Goal: Check status: Check status

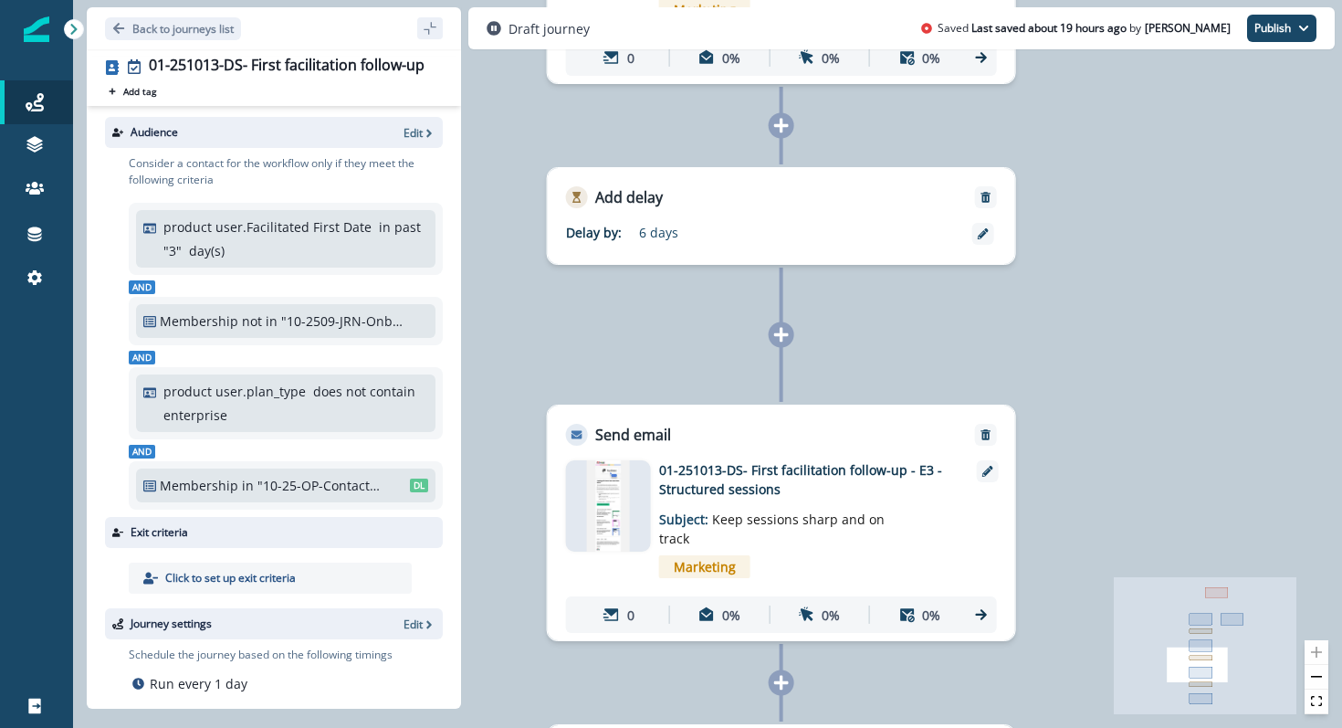
click at [626, 515] on img at bounding box center [608, 505] width 44 height 91
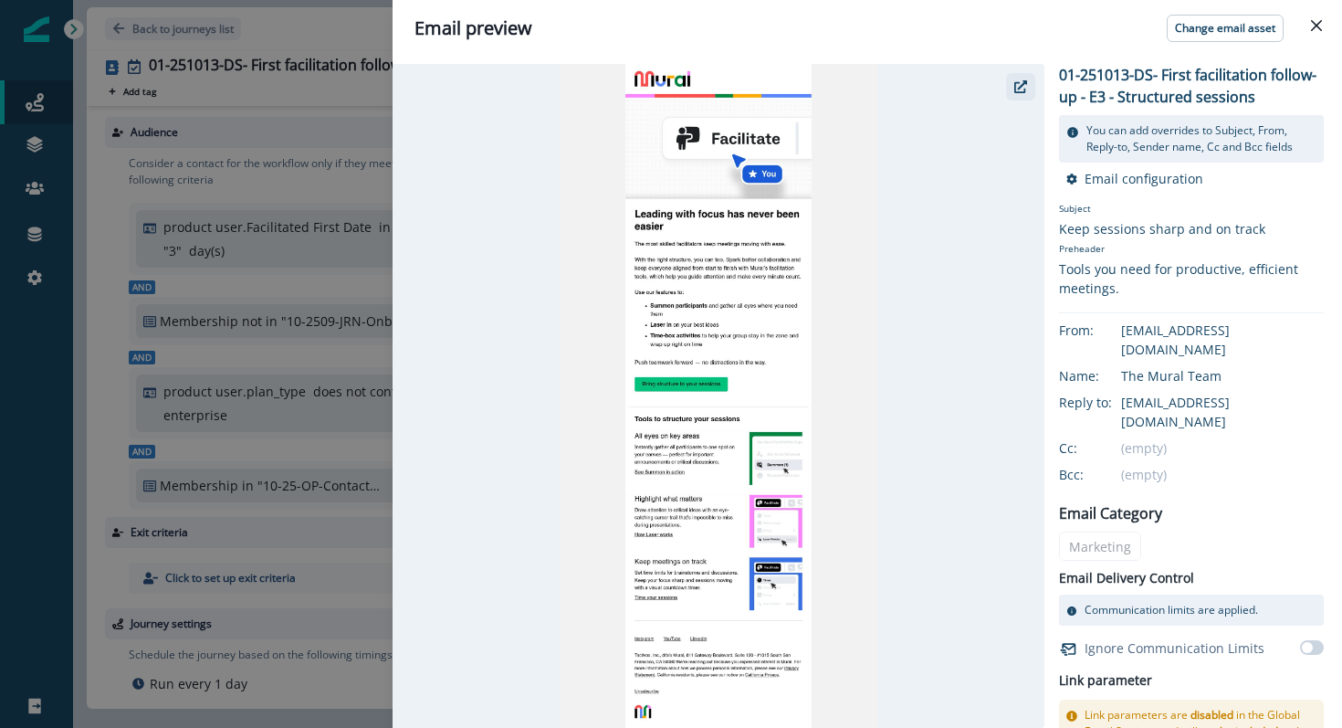
click at [1016, 95] on button "button" at bounding box center [1020, 86] width 29 height 27
click at [1017, 84] on icon "button" at bounding box center [1020, 86] width 13 height 13
click at [1327, 37] on button "Close" at bounding box center [1316, 25] width 29 height 29
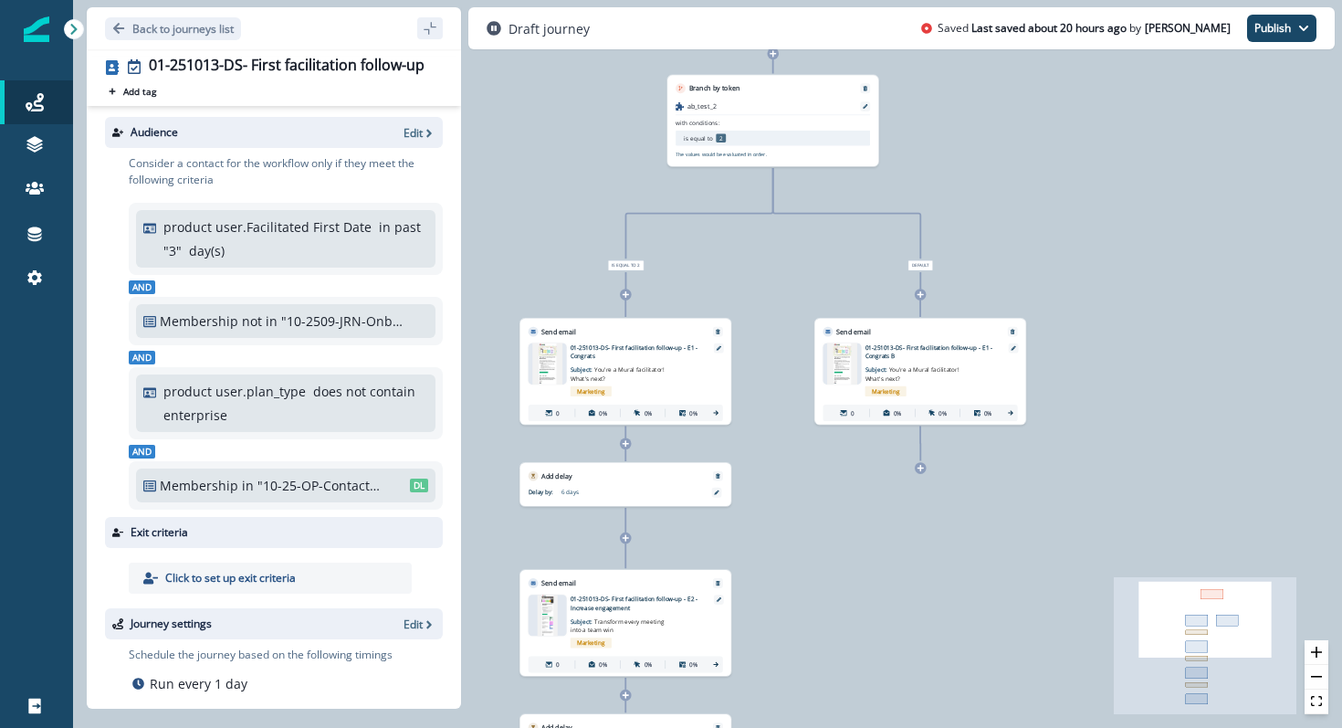
click at [853, 370] on img at bounding box center [842, 363] width 30 height 41
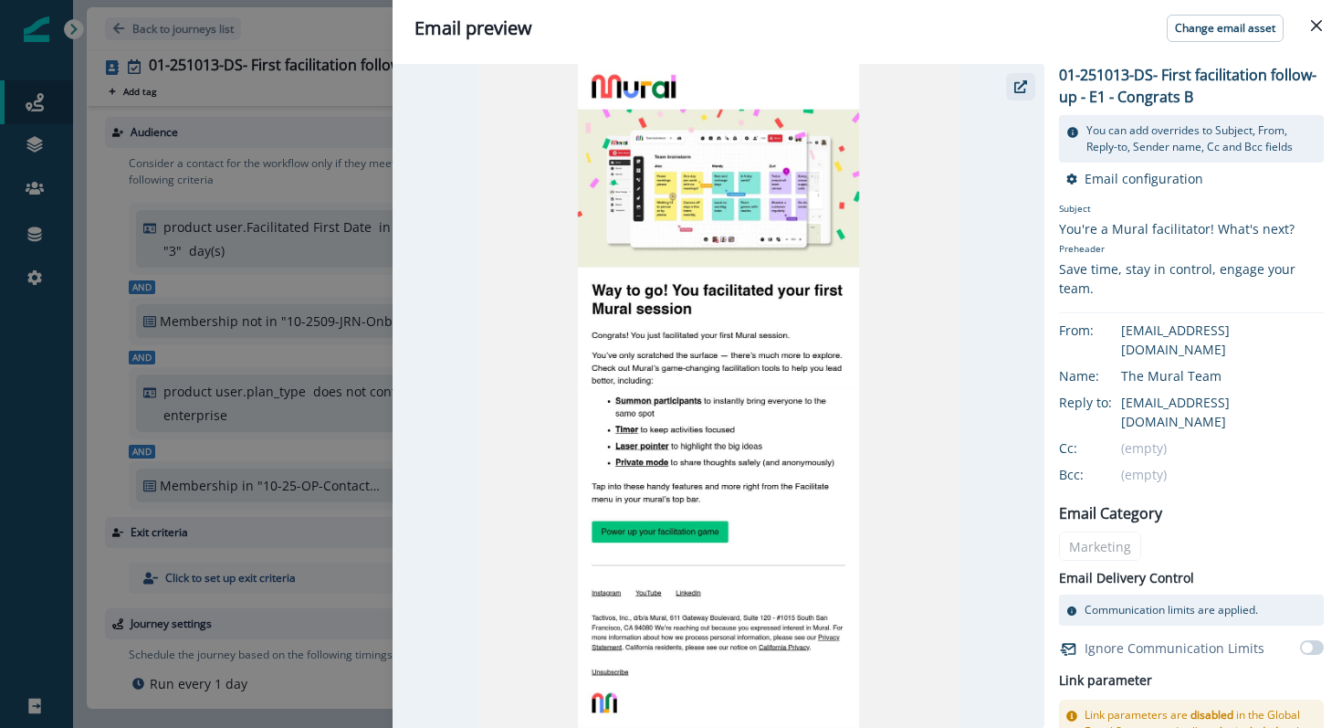
click at [1023, 91] on icon "button" at bounding box center [1020, 86] width 13 height 13
click at [1321, 24] on icon "Close" at bounding box center [1316, 25] width 11 height 11
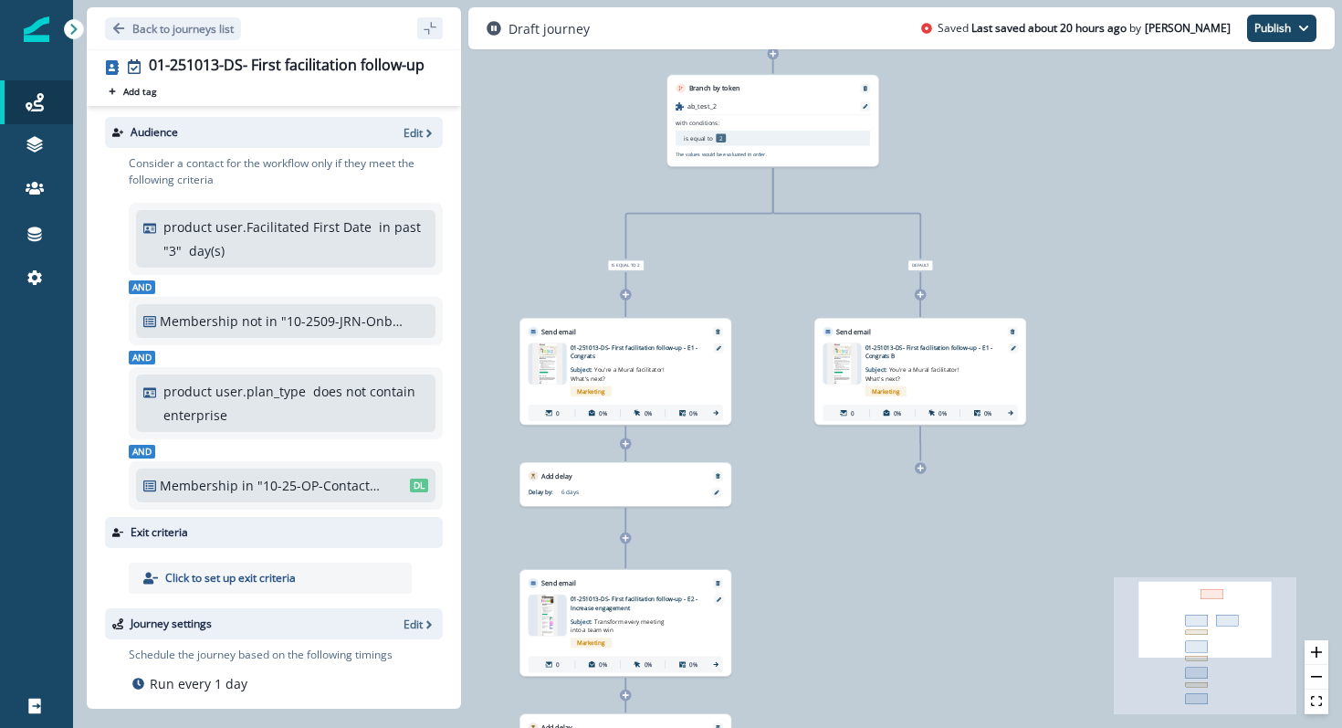
click at [546, 360] on img at bounding box center [547, 363] width 30 height 41
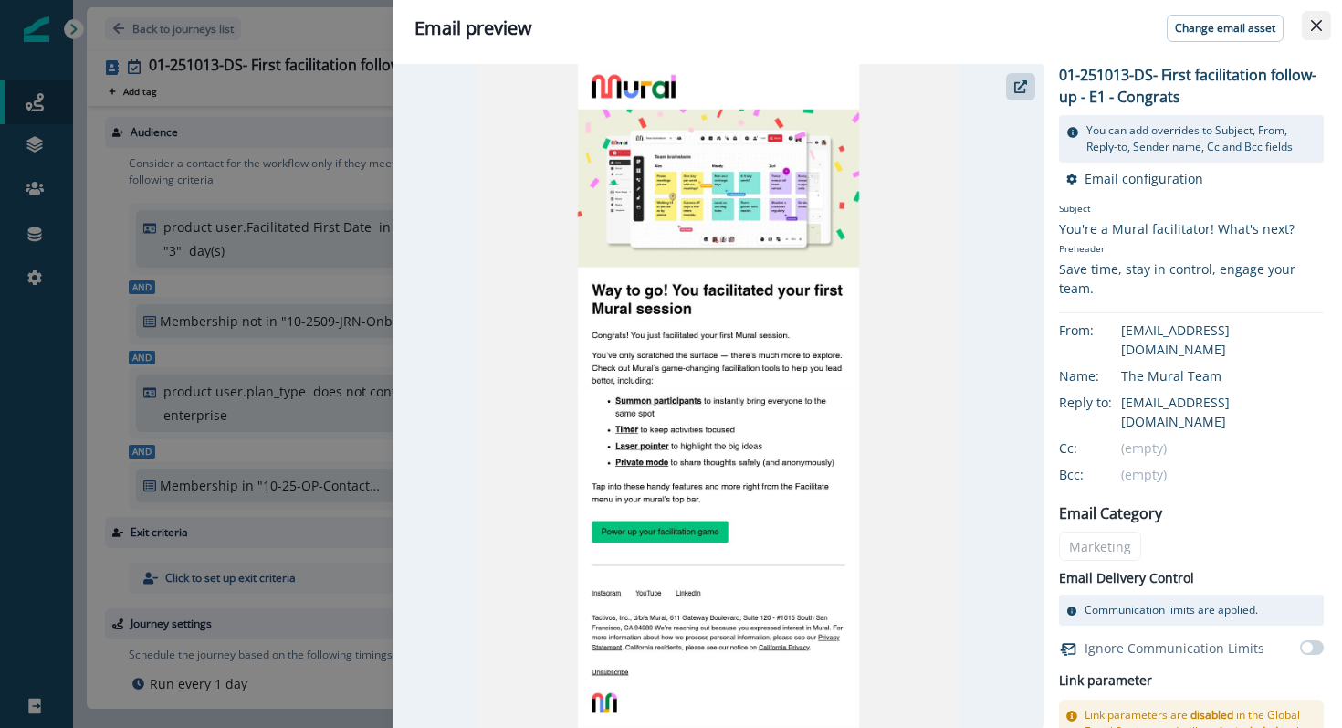
click at [1330, 19] on button "Close" at bounding box center [1316, 25] width 29 height 29
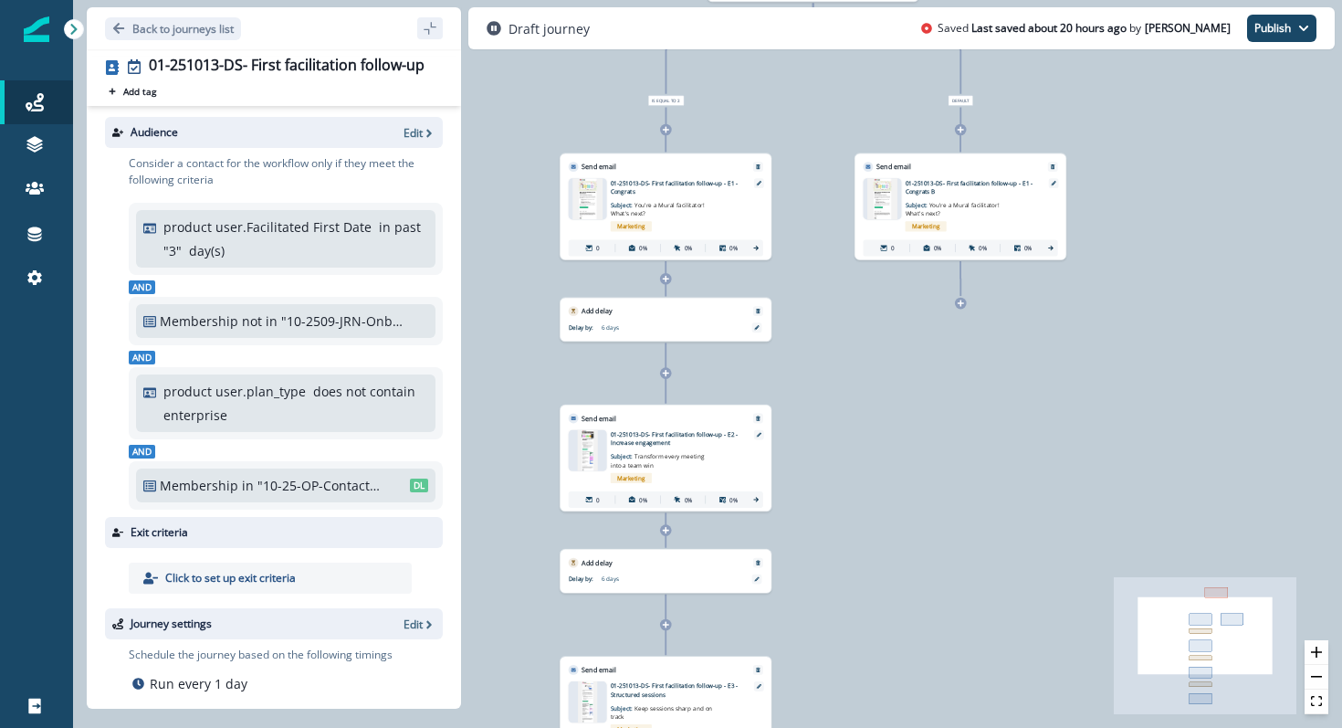
click at [580, 204] on img at bounding box center [587, 198] width 30 height 41
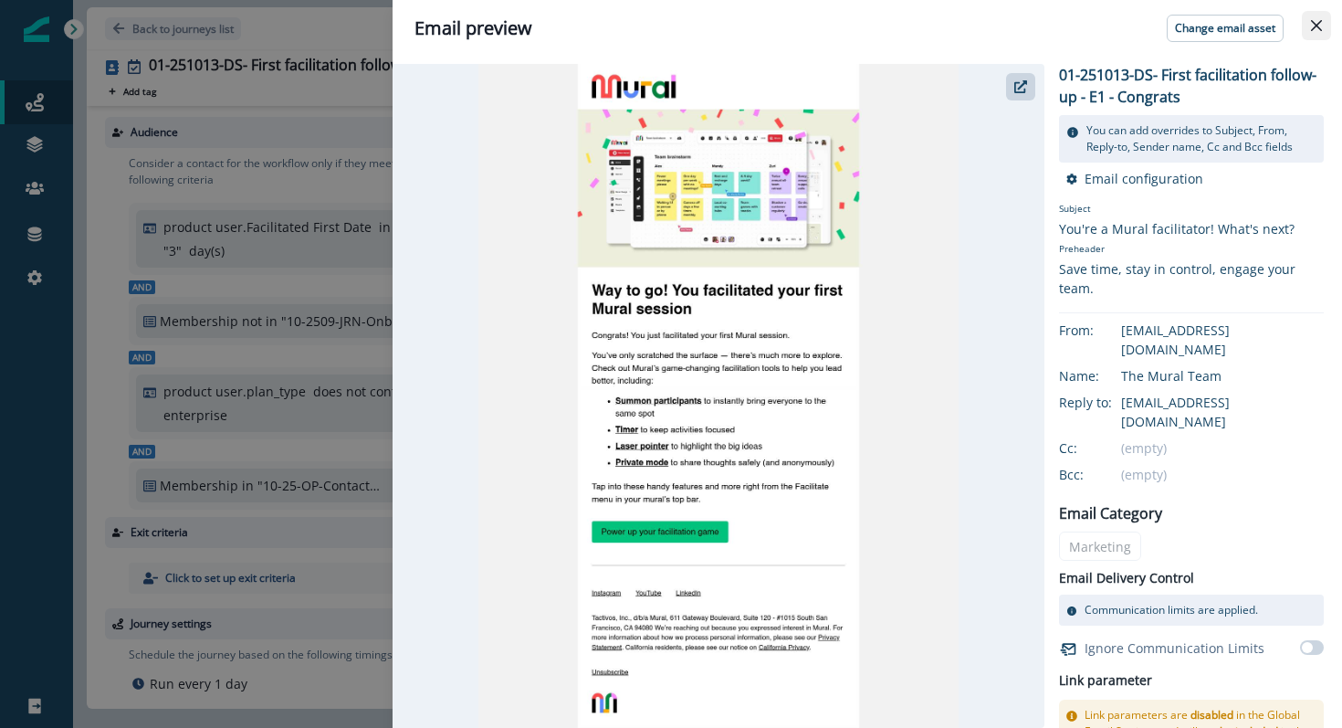
click at [1311, 13] on button "Close" at bounding box center [1316, 25] width 29 height 29
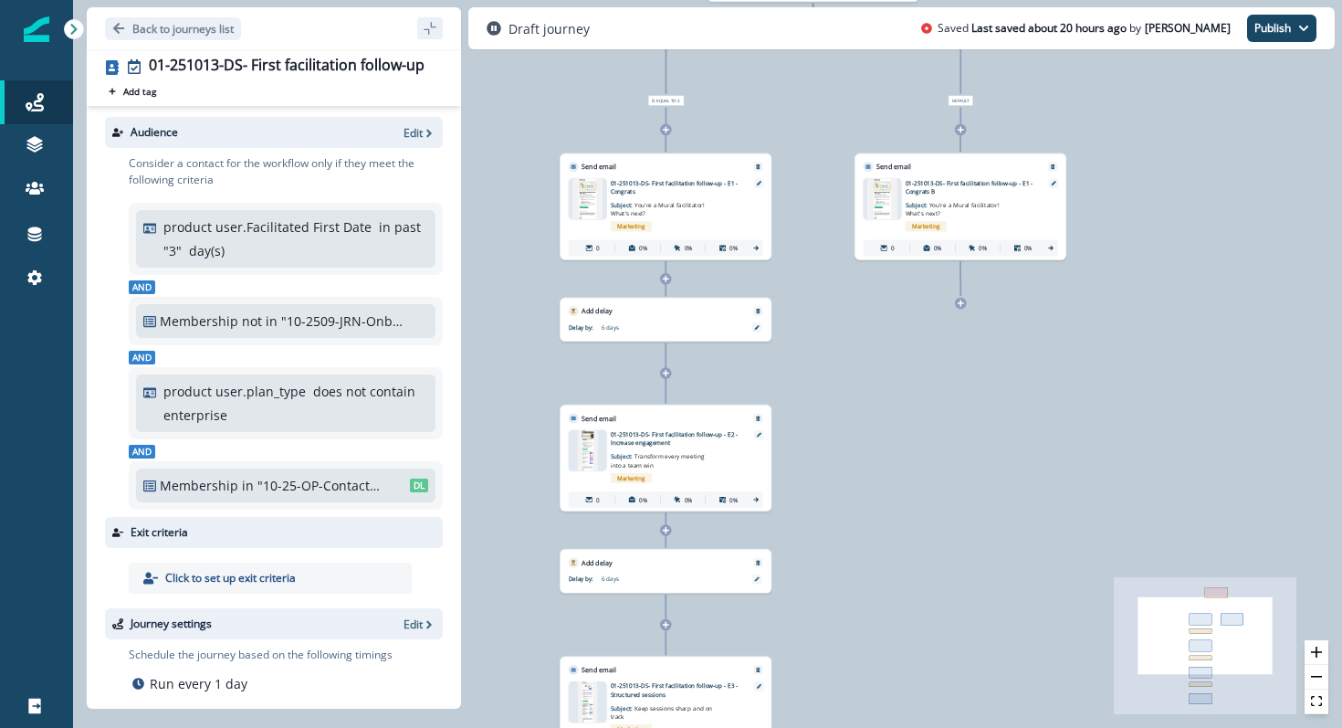
click at [586, 441] on img at bounding box center [588, 450] width 20 height 41
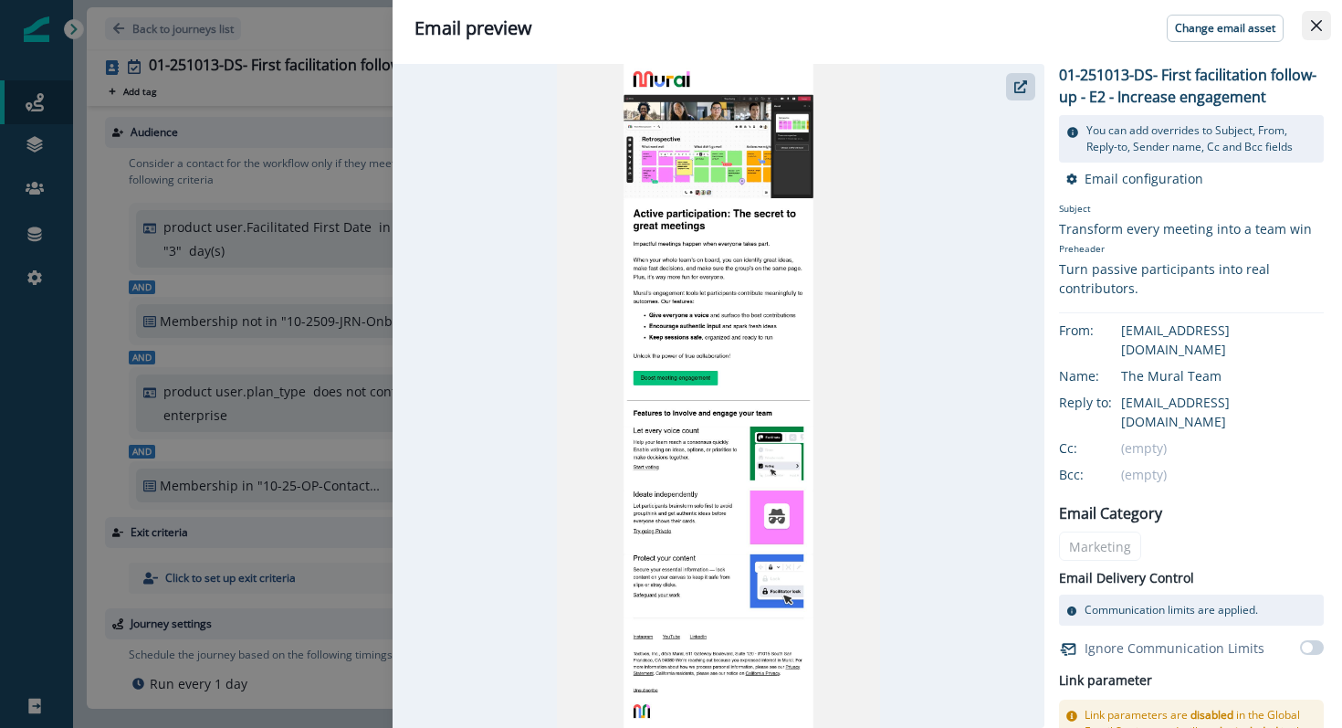
click at [1310, 22] on button "Close" at bounding box center [1316, 25] width 29 height 29
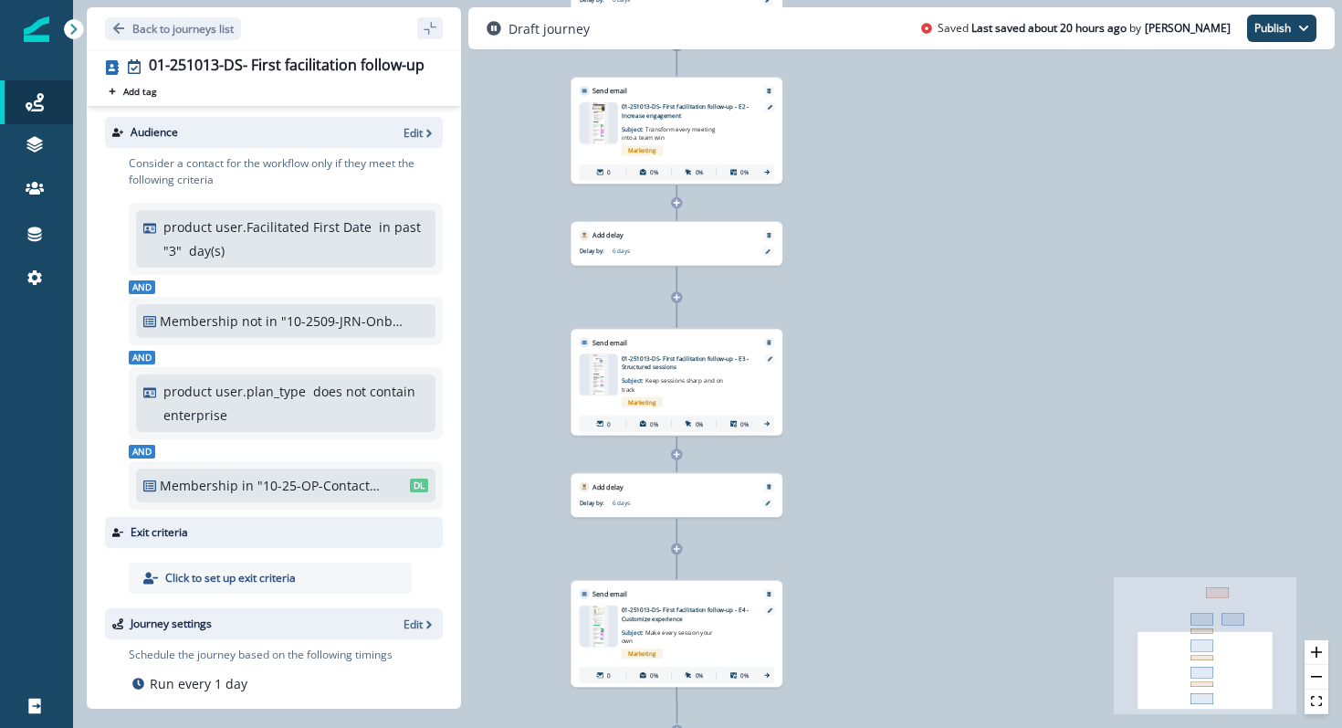
click at [584, 634] on div at bounding box center [599, 625] width 38 height 41
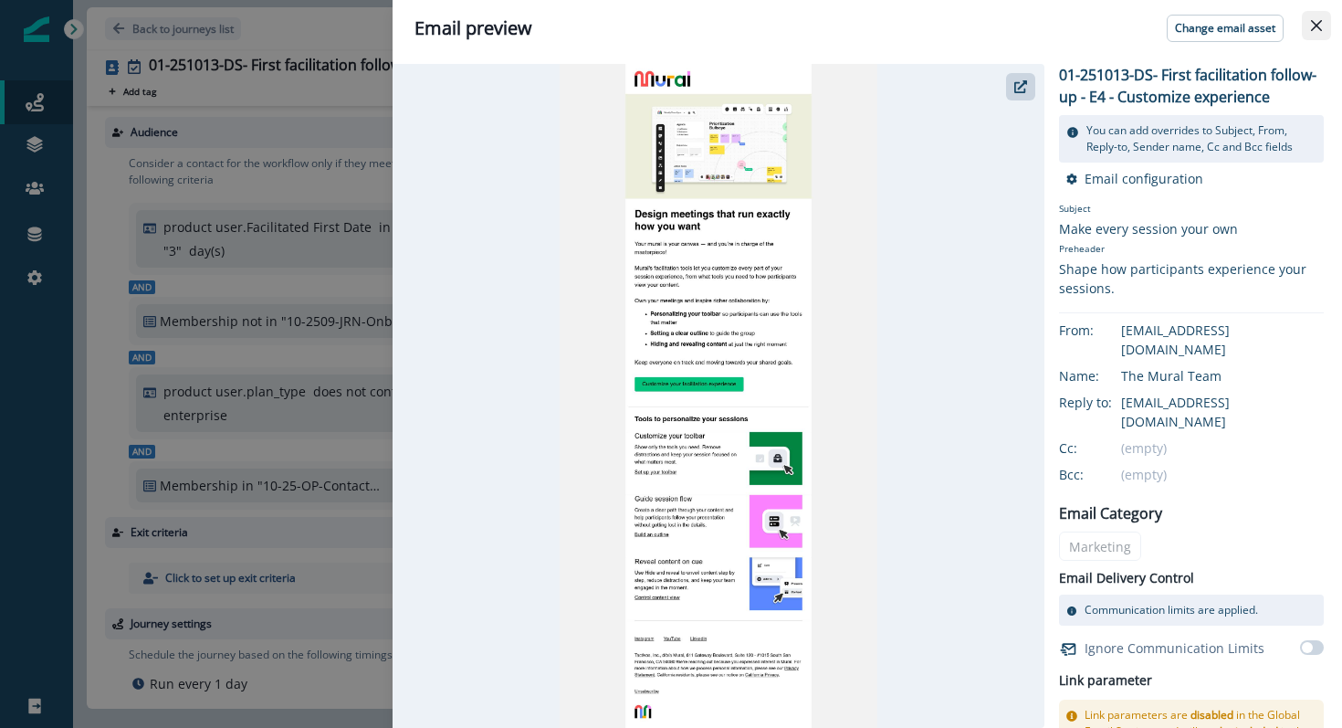
click at [1313, 25] on icon "Close" at bounding box center [1316, 25] width 11 height 11
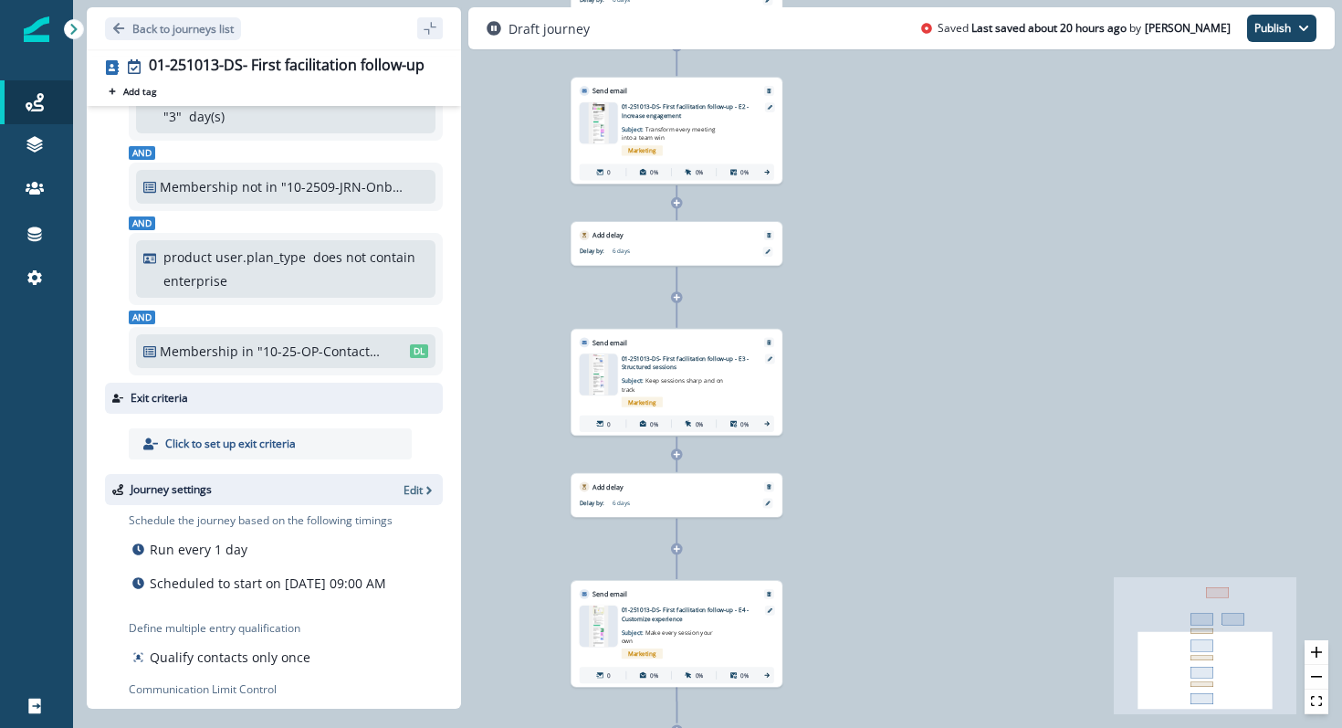
scroll to position [213, 0]
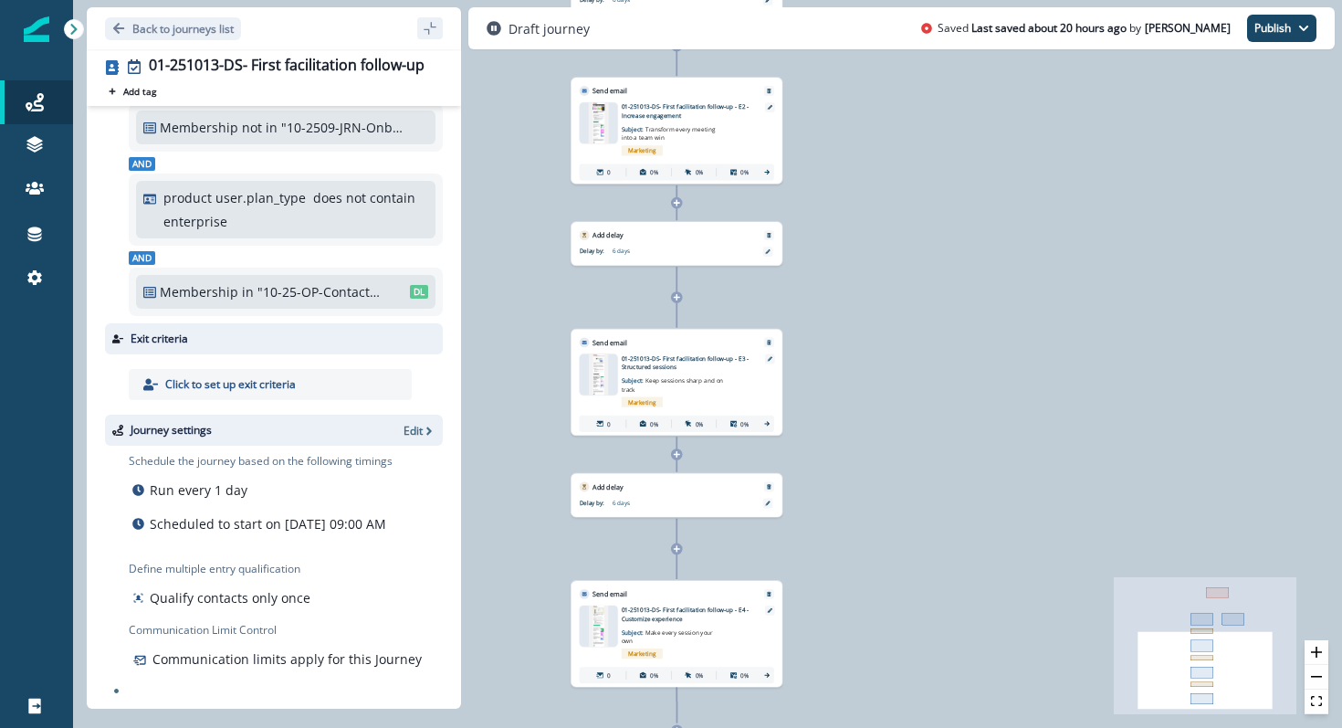
click at [236, 514] on p "Scheduled to start on October 13, 2025 at 09:00 AM" at bounding box center [268, 523] width 236 height 19
click at [1263, 32] on button "Publish" at bounding box center [1281, 28] width 69 height 27
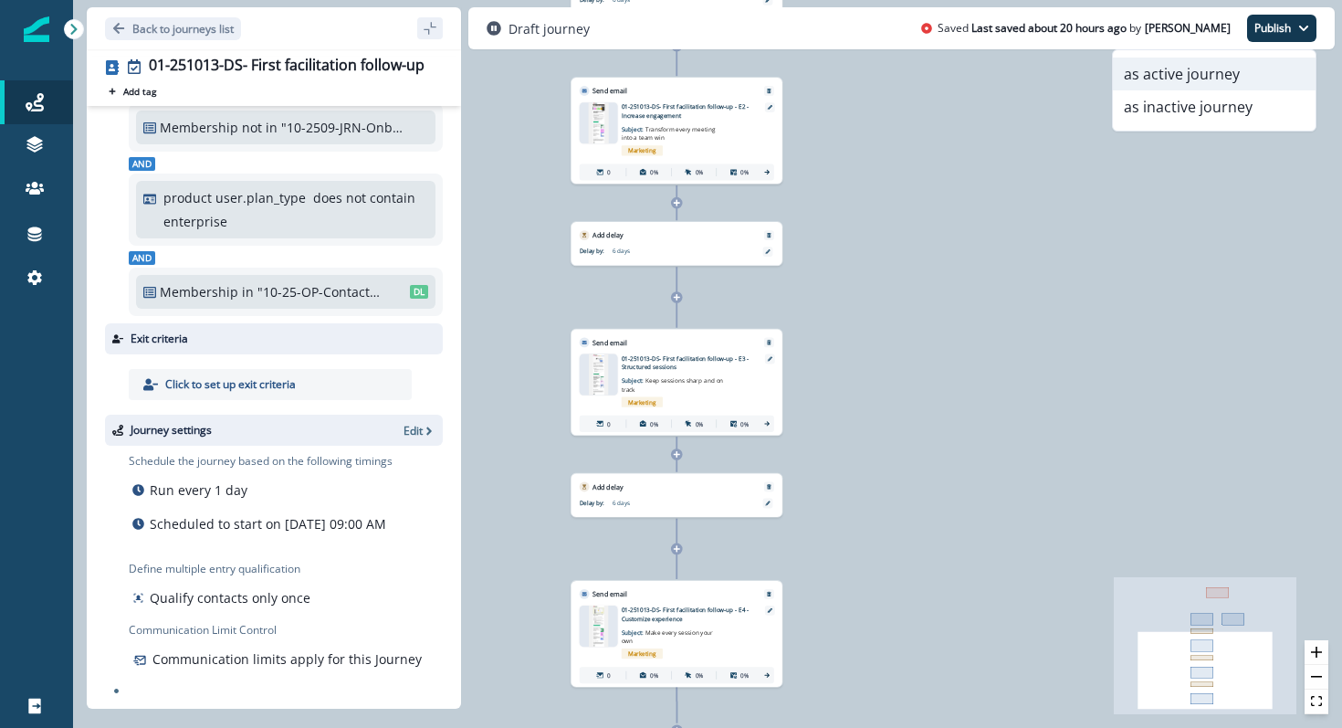
click at [1199, 72] on button "as active journey" at bounding box center [1214, 74] width 203 height 33
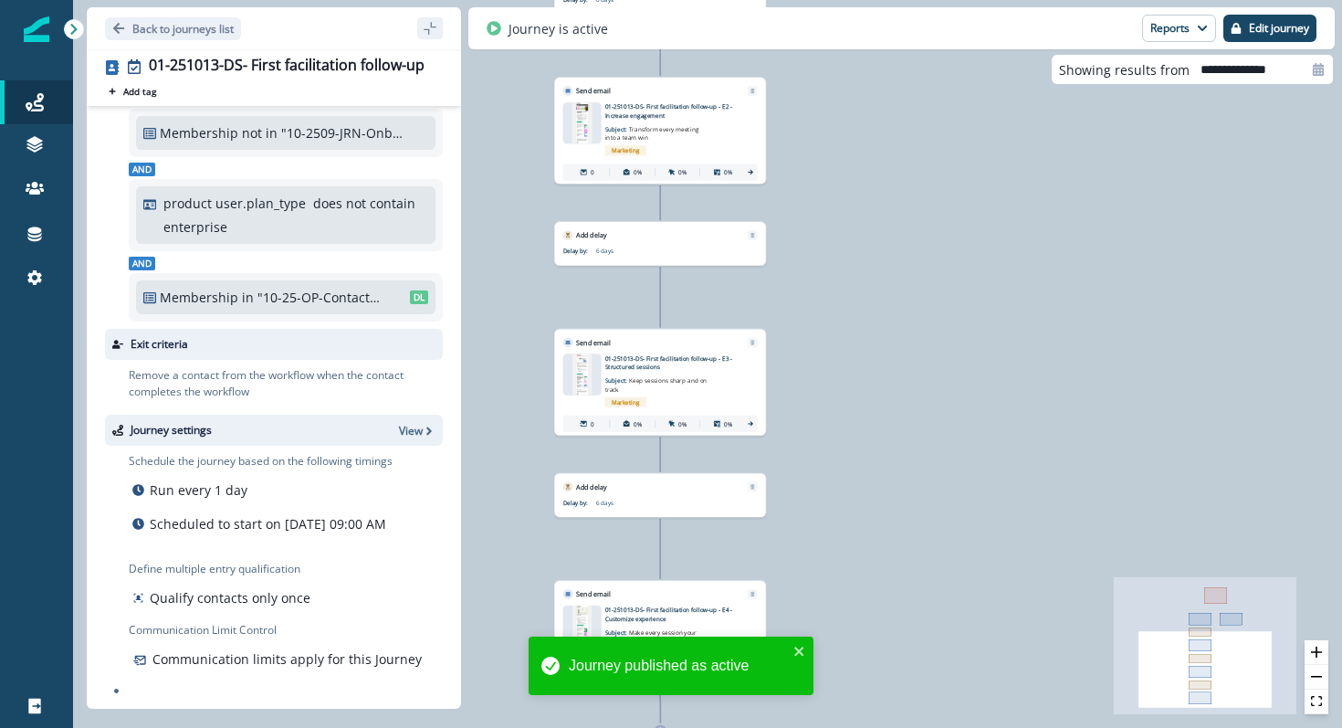
scroll to position [0, 0]
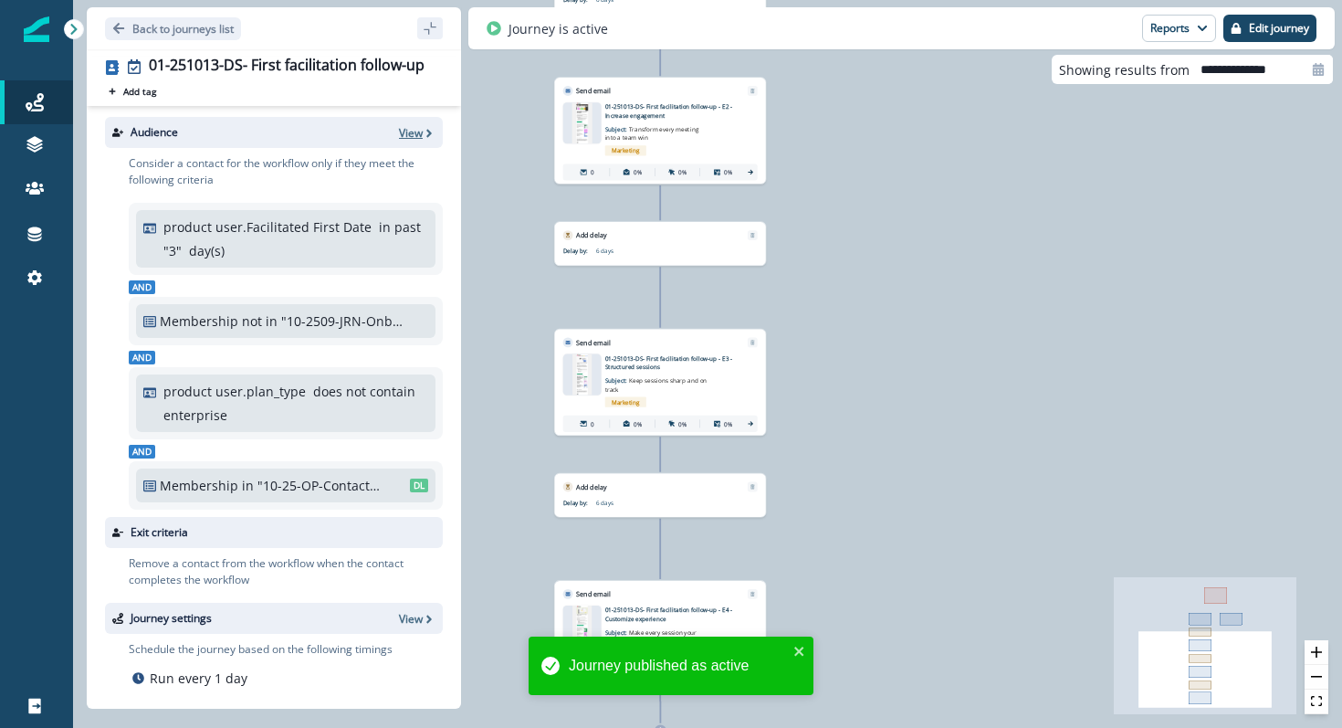
click at [409, 134] on p "View" at bounding box center [411, 133] width 24 height 16
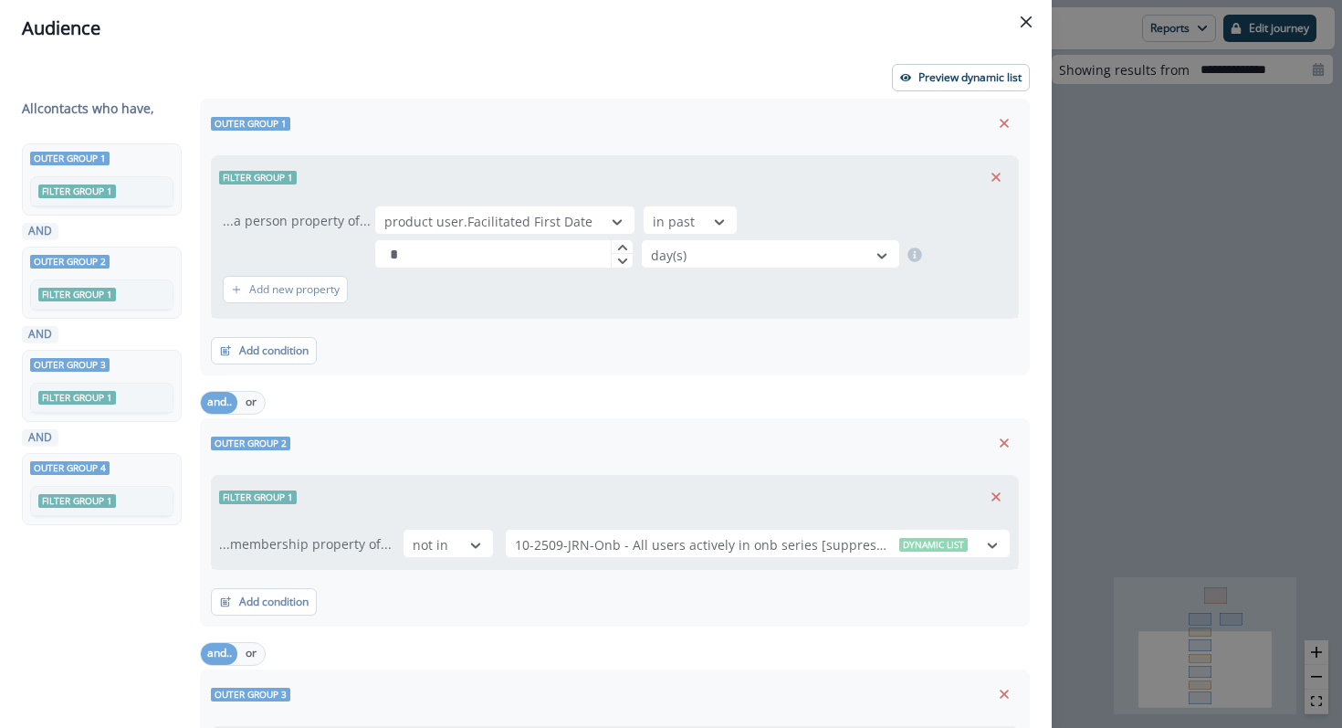
click at [924, 59] on div "Preview dynamic list All contact s who have, Outer group 1 Filter group 1 AND O…" at bounding box center [526, 392] width 1052 height 671
click at [924, 85] on button "Preview dynamic list" at bounding box center [961, 77] width 138 height 27
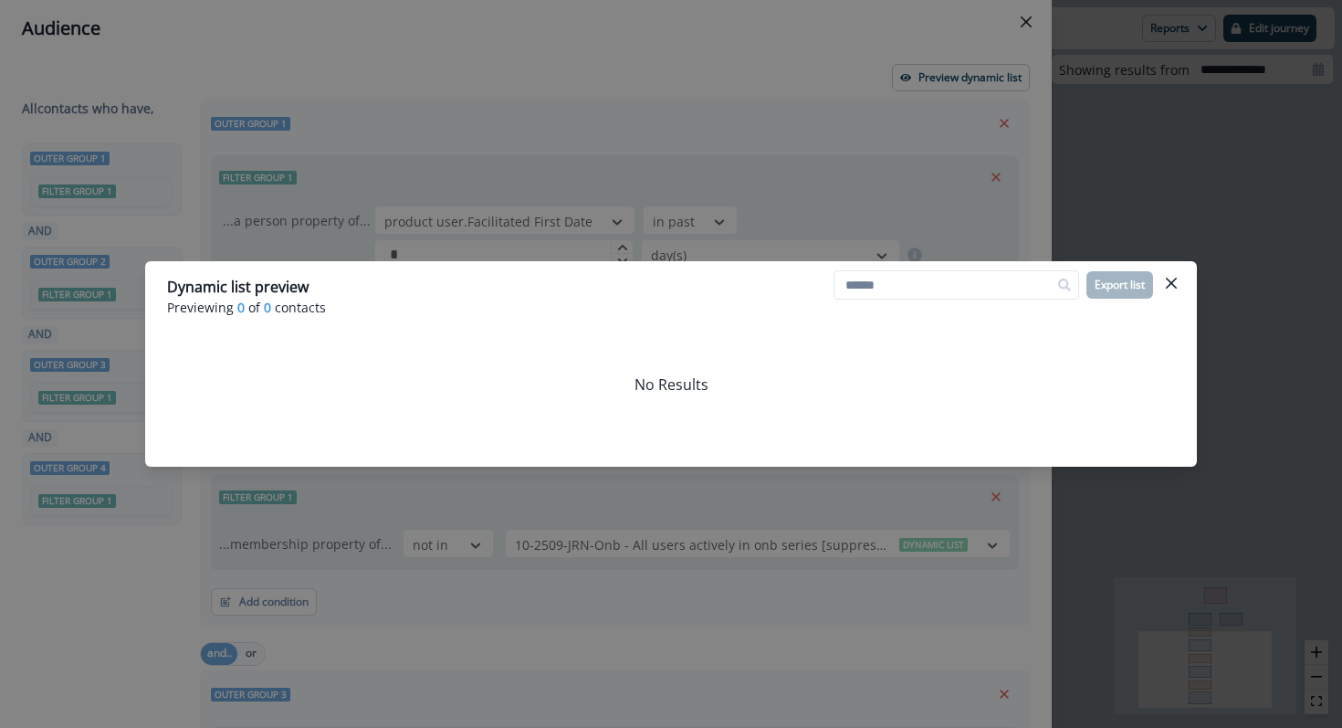
click at [595, 405] on div "No Results" at bounding box center [671, 384] width 1008 height 91
click at [922, 135] on div "Dynamic list preview Previewing 0 of 0 contacts Export list No Results" at bounding box center [671, 364] width 1342 height 728
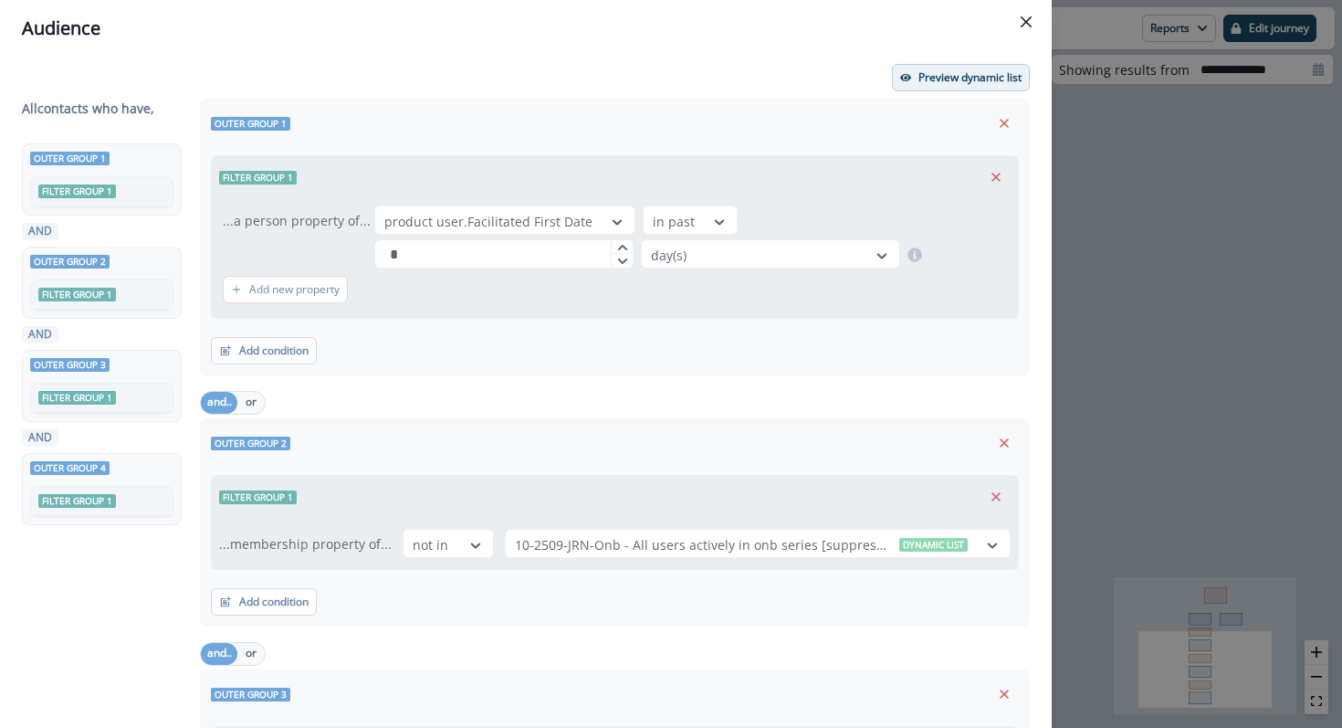
click at [971, 71] on p "Preview dynamic list" at bounding box center [969, 77] width 103 height 13
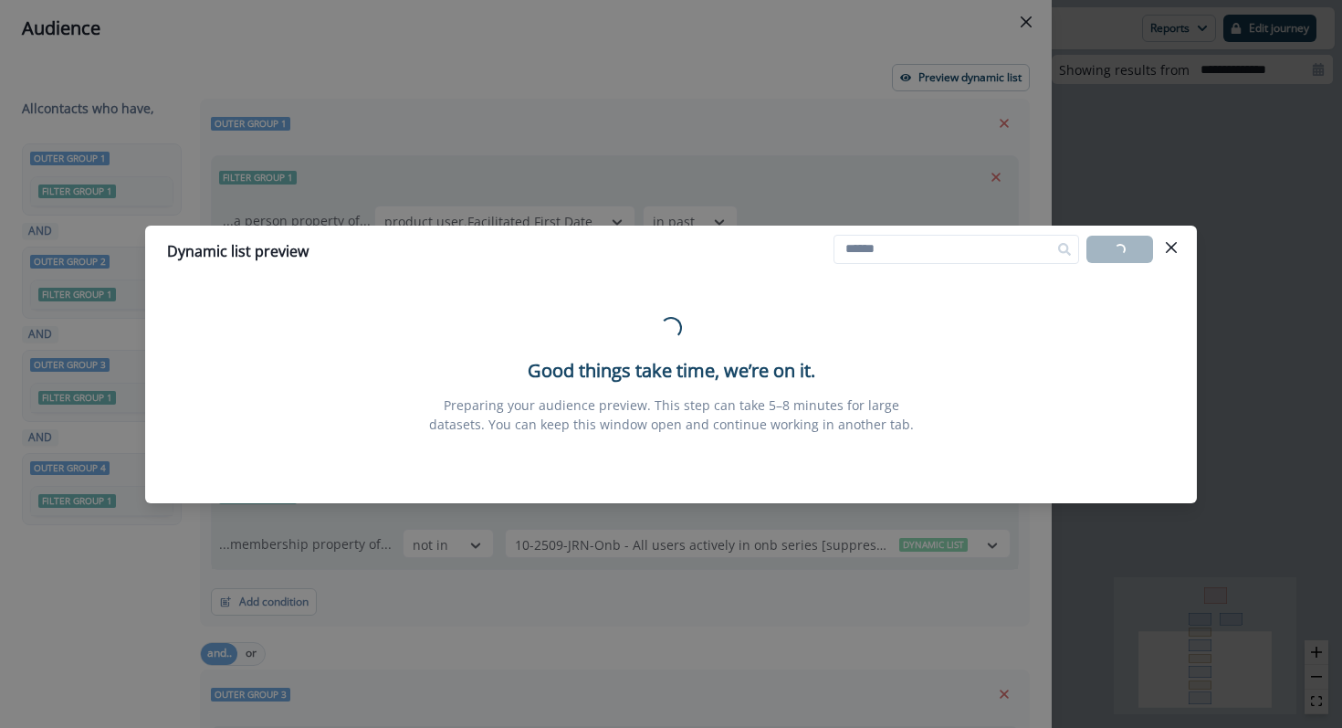
click at [760, 183] on div "Dynamic list preview Loading... Export list Loading... Good things take time, w…" at bounding box center [671, 364] width 1342 height 728
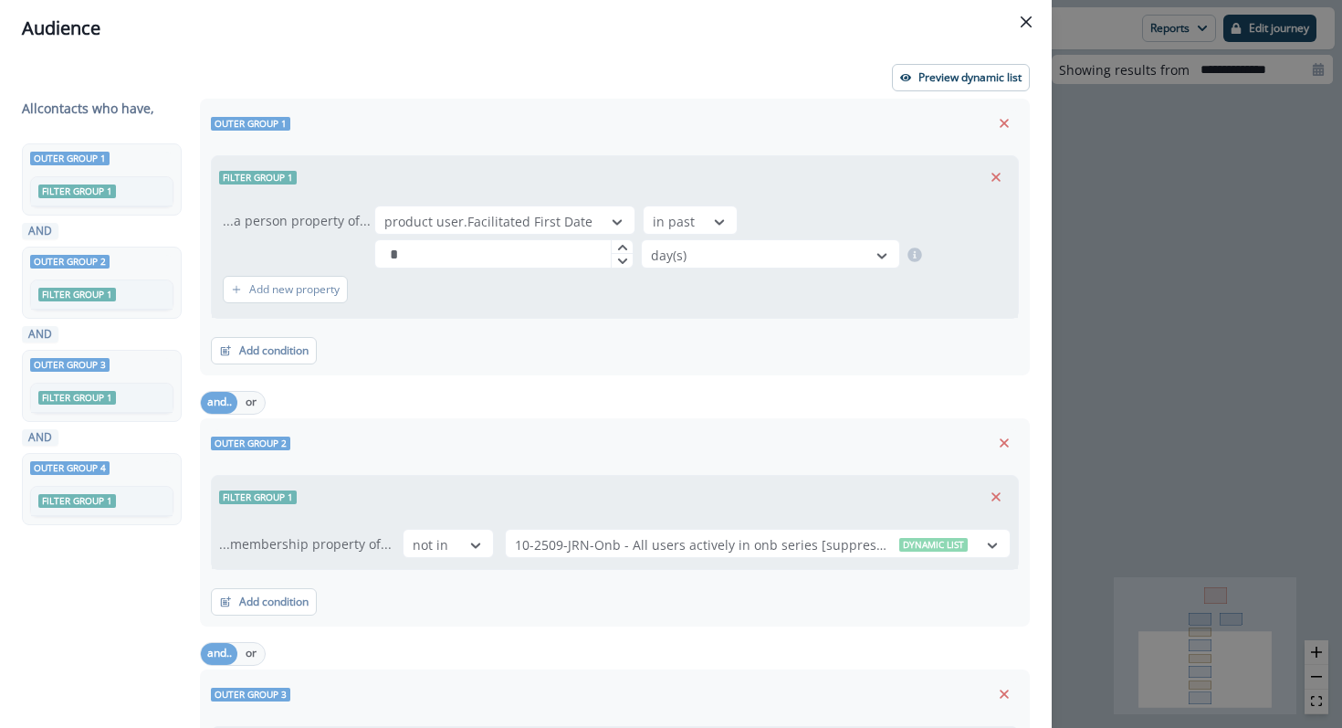
click at [1296, 171] on div "Audience Preview dynamic list All contact s who have, Outer group 1 Filter grou…" at bounding box center [671, 364] width 1342 height 728
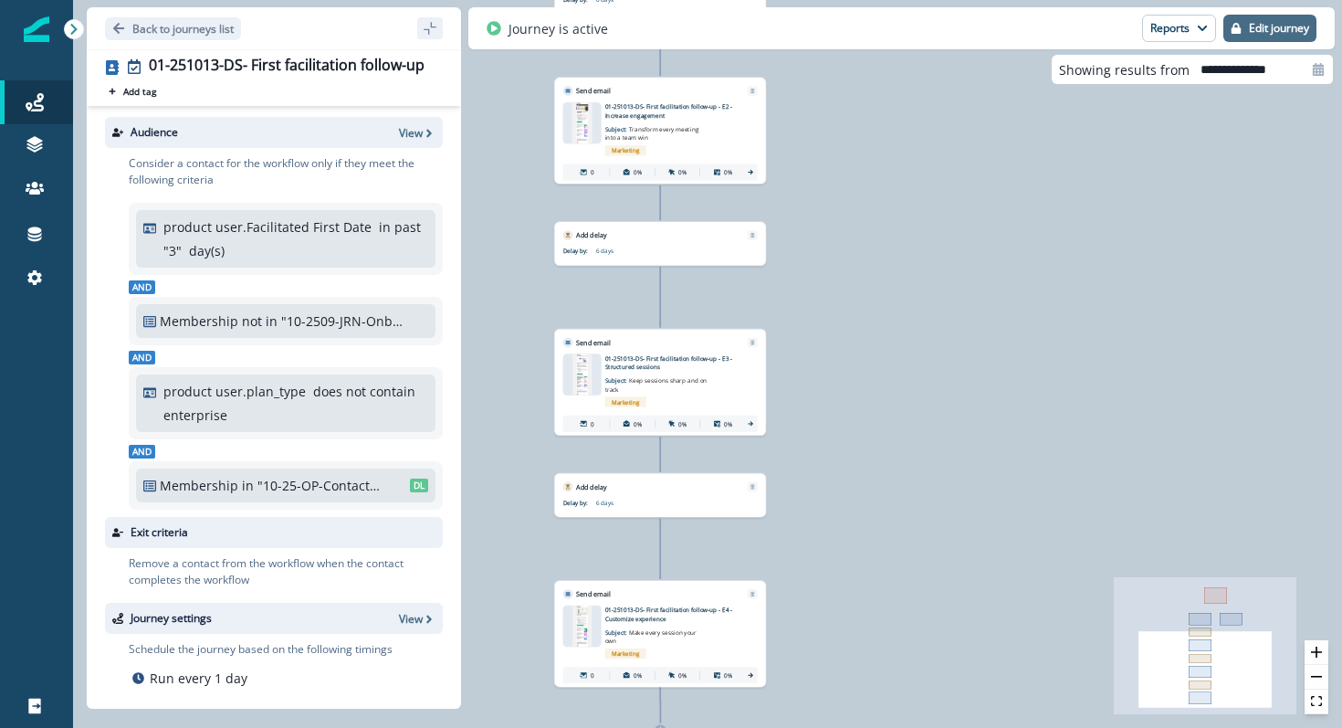
click at [1269, 24] on p "Edit journey" at bounding box center [1279, 28] width 60 height 13
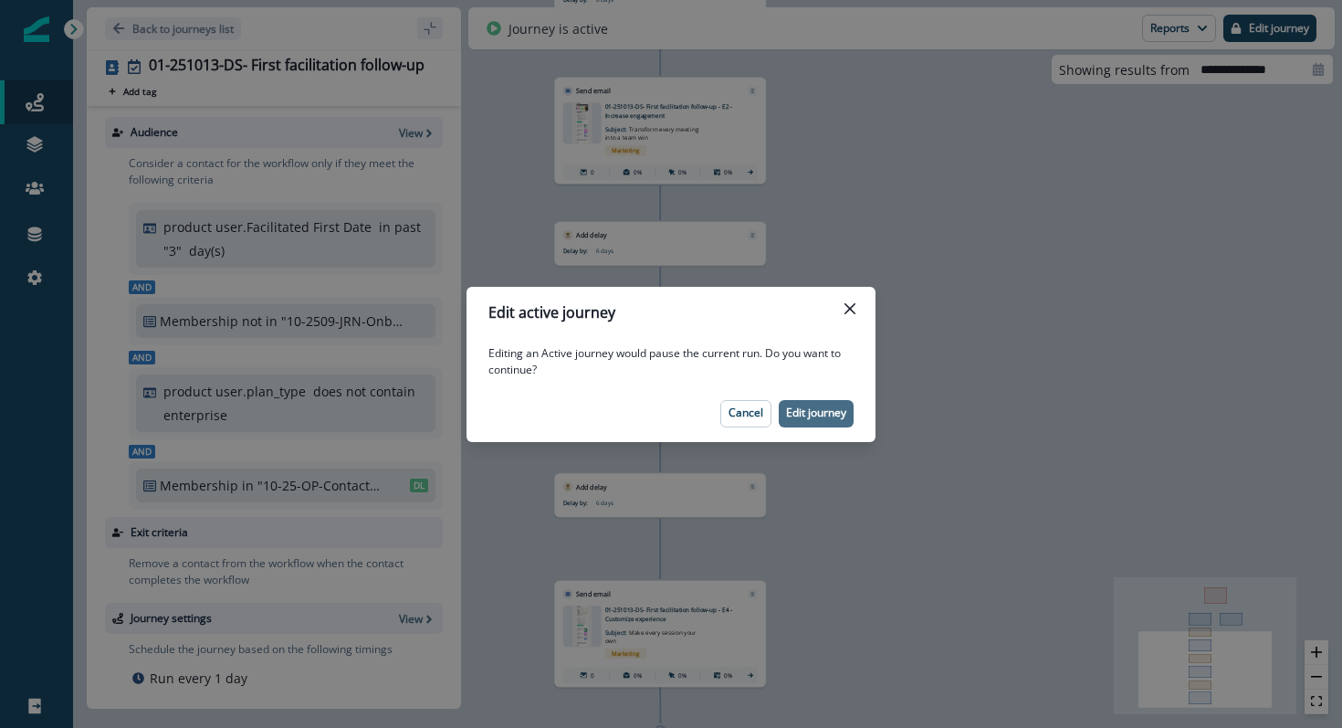
click at [814, 415] on p "Edit journey" at bounding box center [816, 412] width 60 height 13
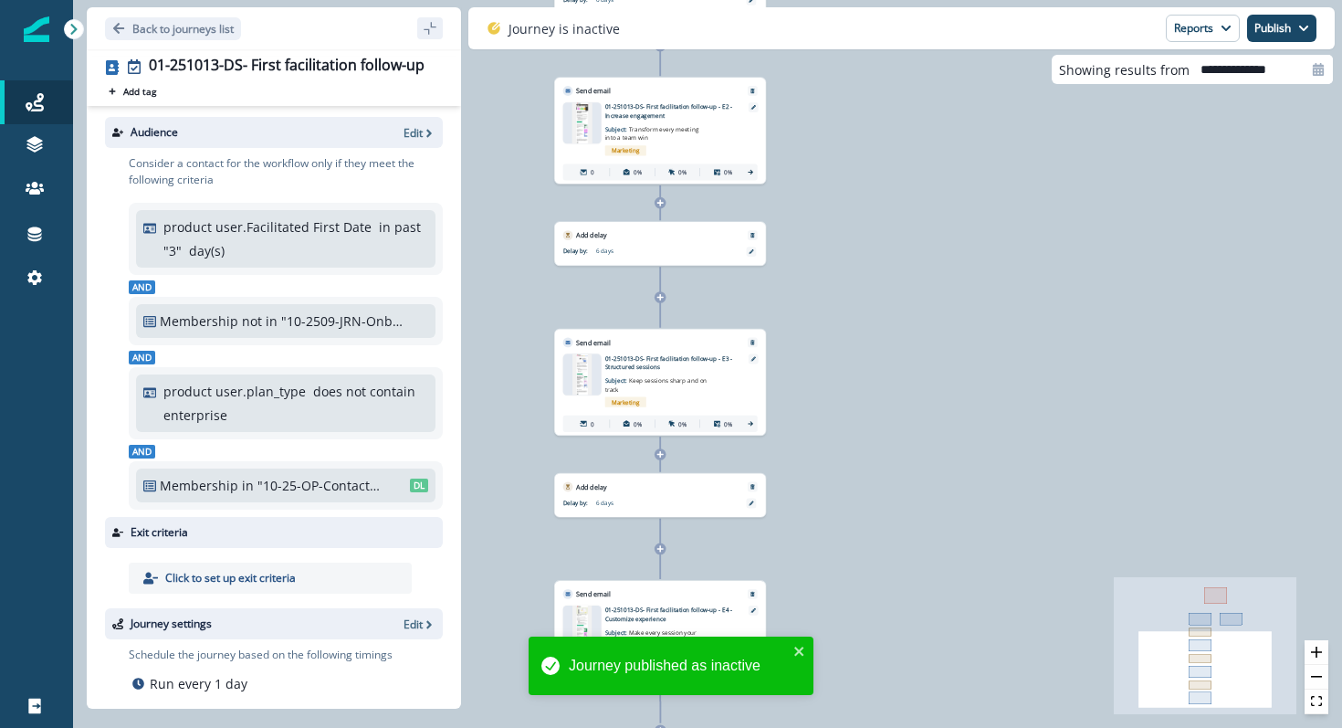
click at [408, 118] on div "Audience Edit" at bounding box center [274, 132] width 338 height 31
click at [408, 137] on p "Edit" at bounding box center [413, 133] width 19 height 16
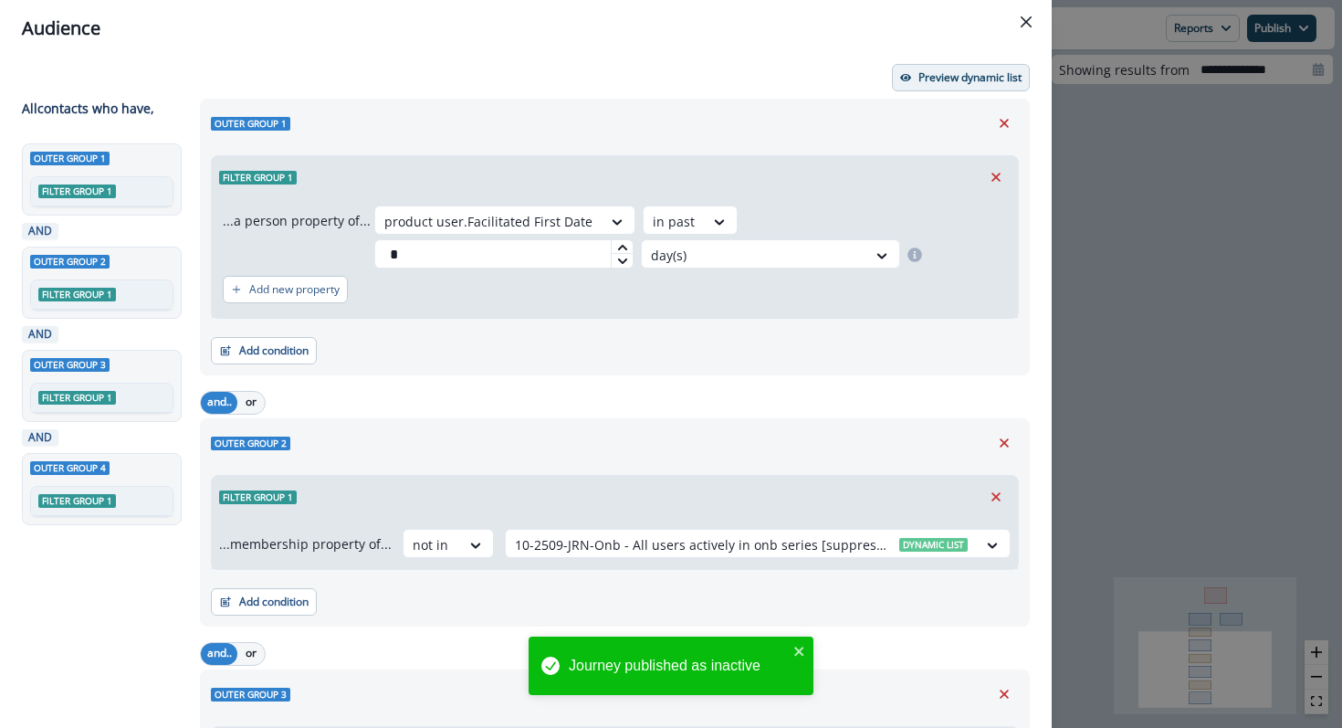
click at [977, 81] on p "Preview dynamic list" at bounding box center [969, 77] width 103 height 13
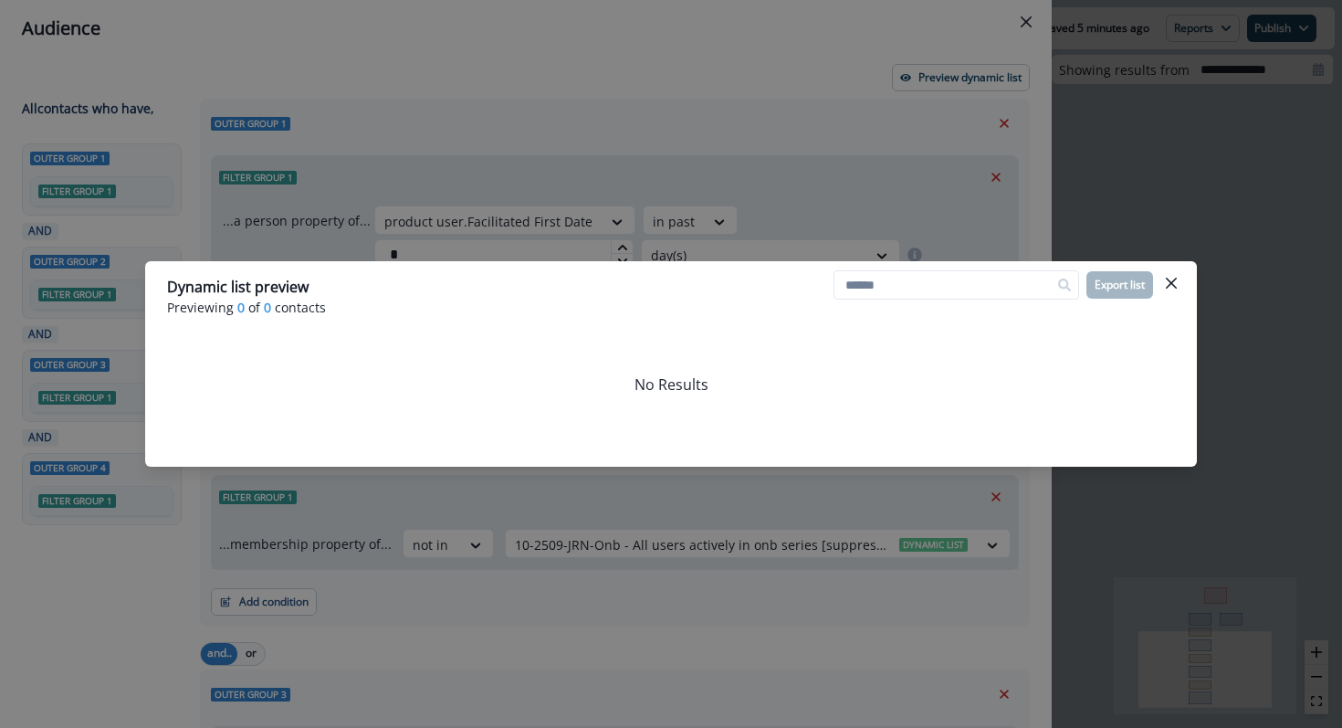
click at [803, 344] on div "No Results" at bounding box center [671, 384] width 1008 height 91
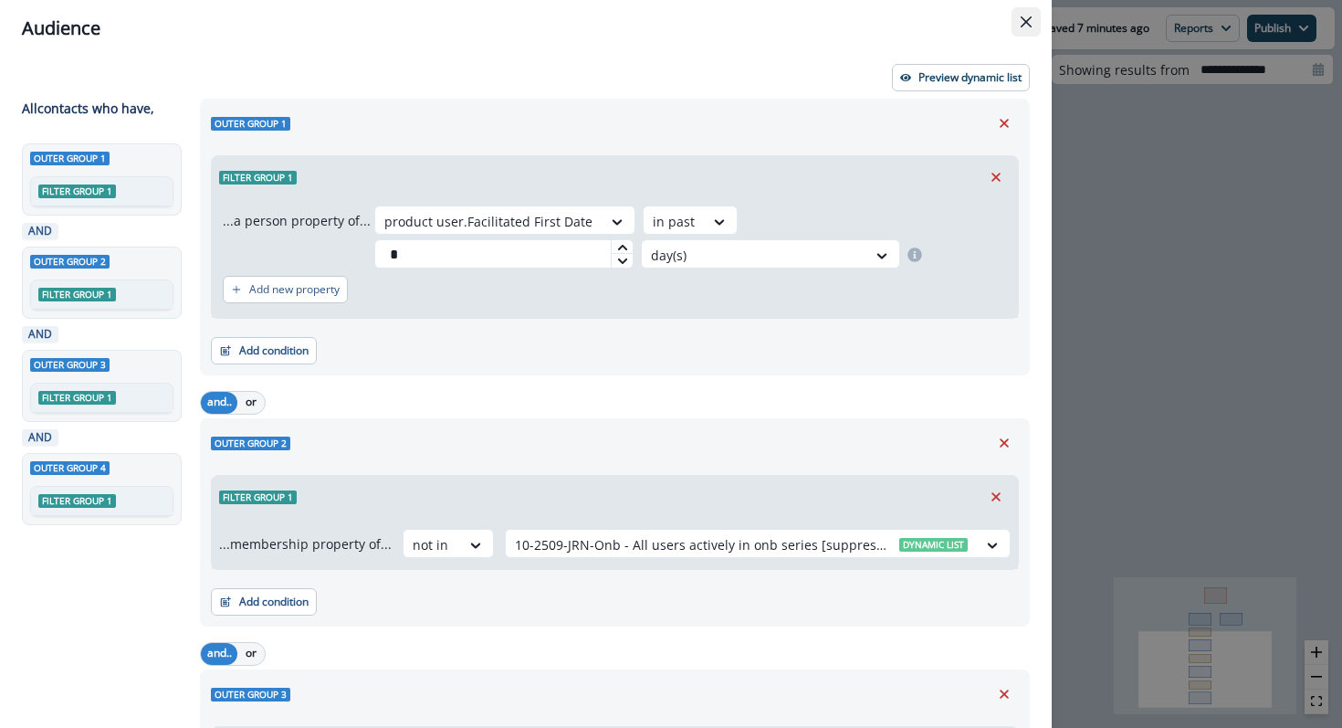
click at [1021, 20] on icon "Close" at bounding box center [1026, 21] width 11 height 11
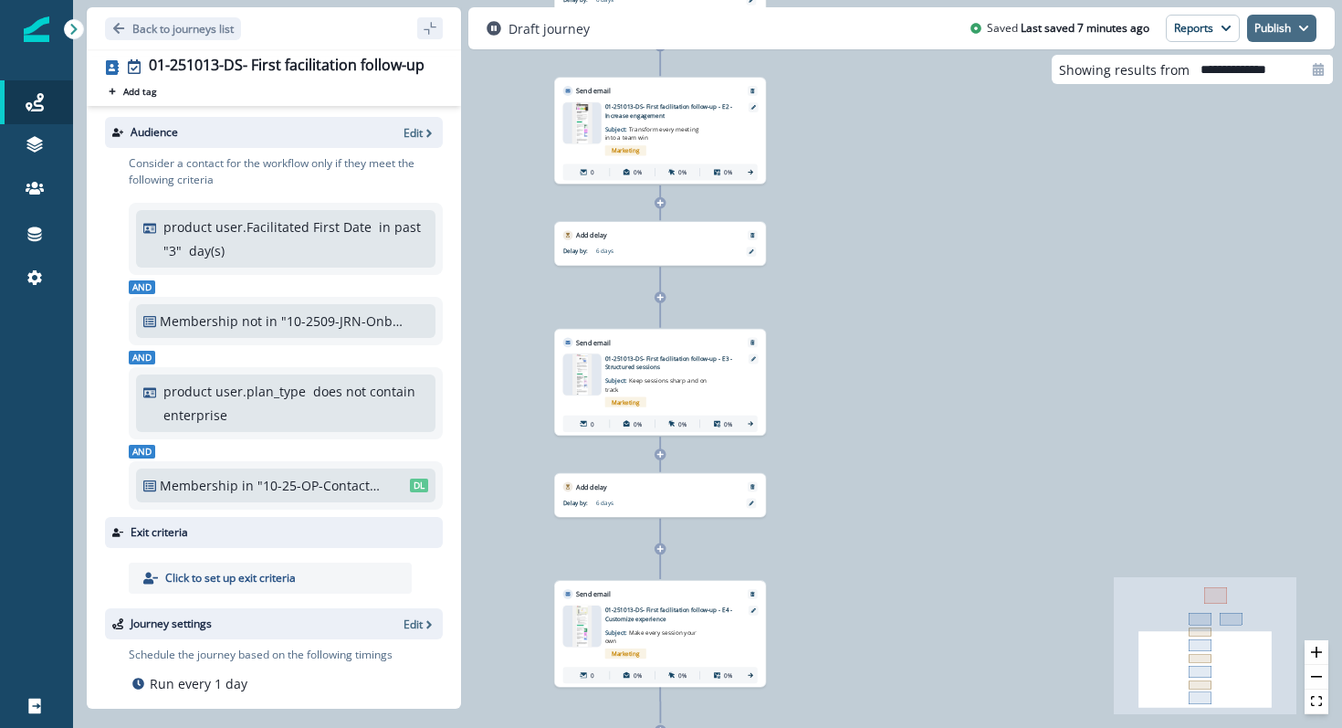
click at [1278, 31] on button "Publish" at bounding box center [1281, 28] width 69 height 27
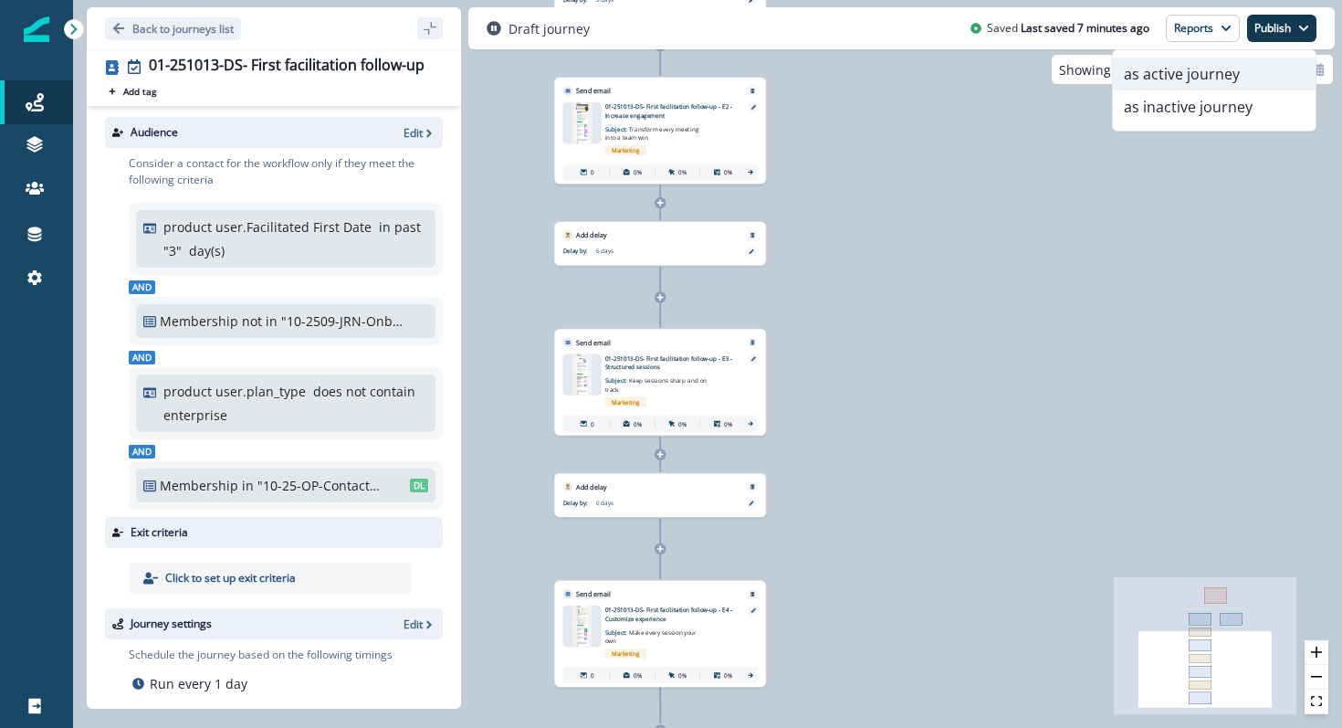
click at [1220, 71] on button "as active journey" at bounding box center [1214, 74] width 203 height 33
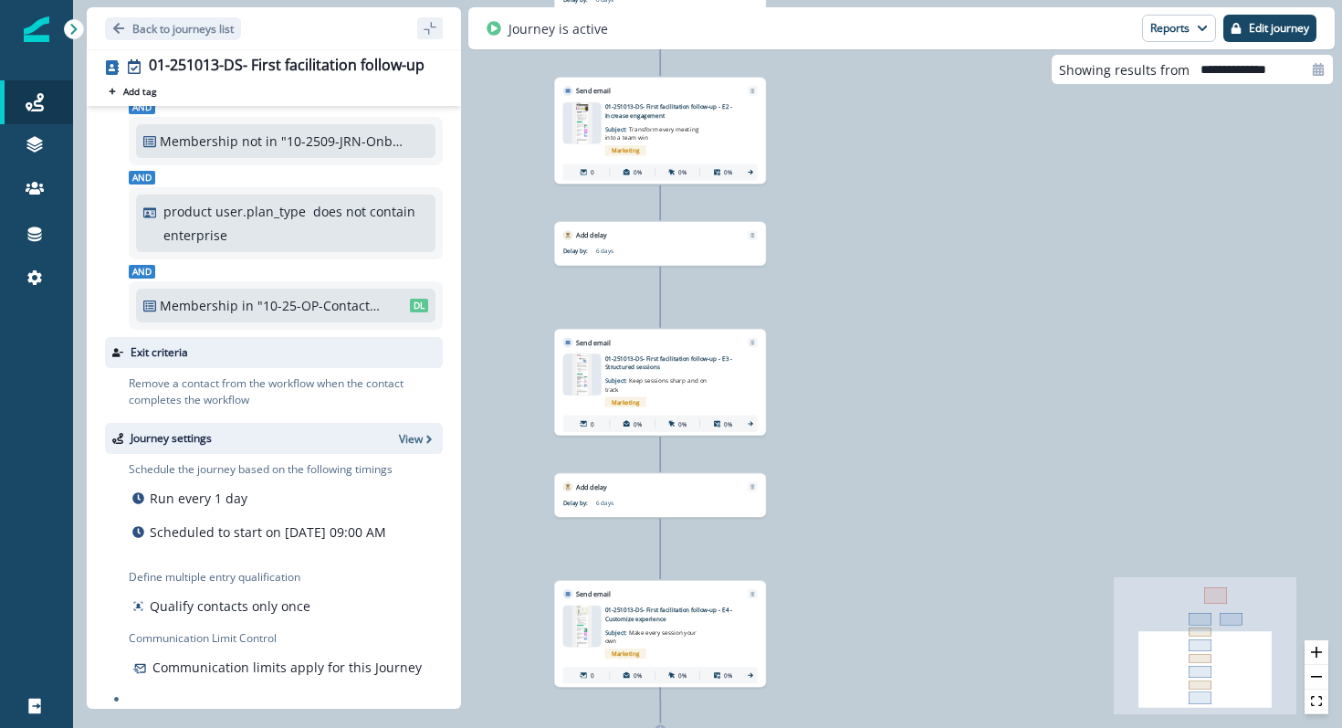
scroll to position [207, 0]
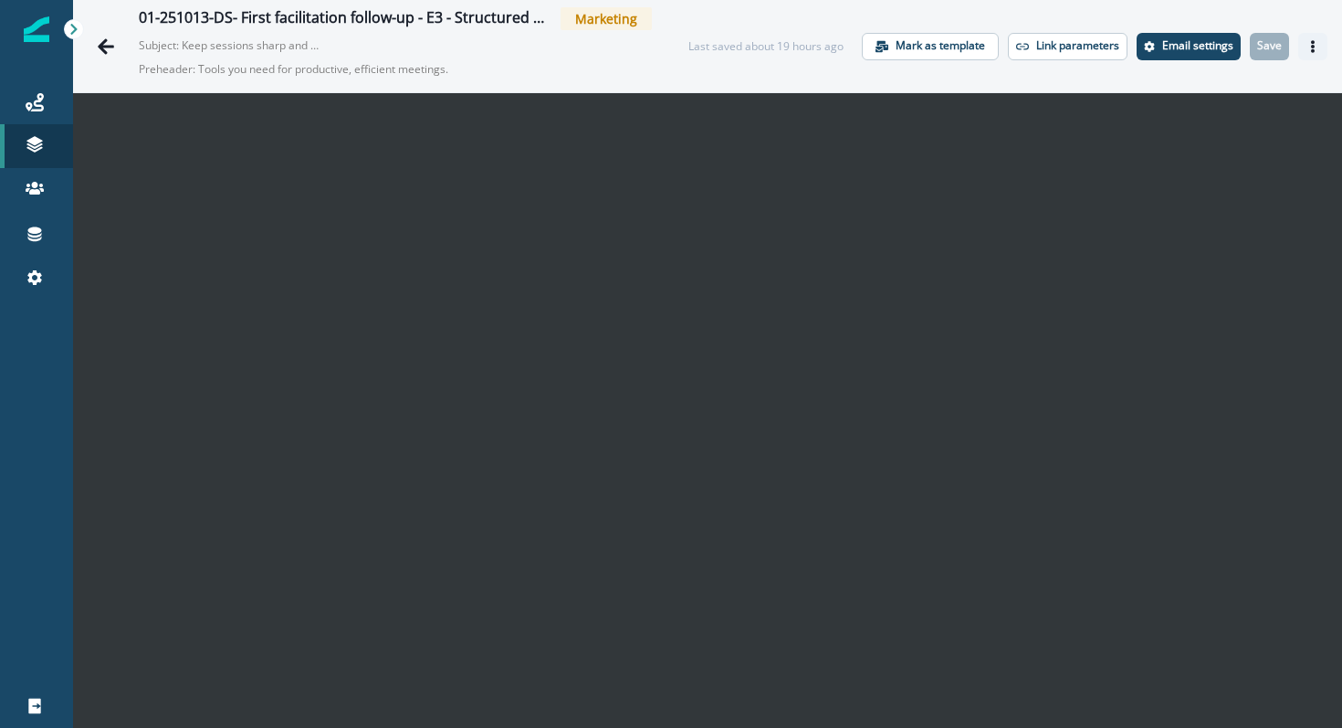
click at [1308, 47] on icon "Actions" at bounding box center [1312, 46] width 13 height 13
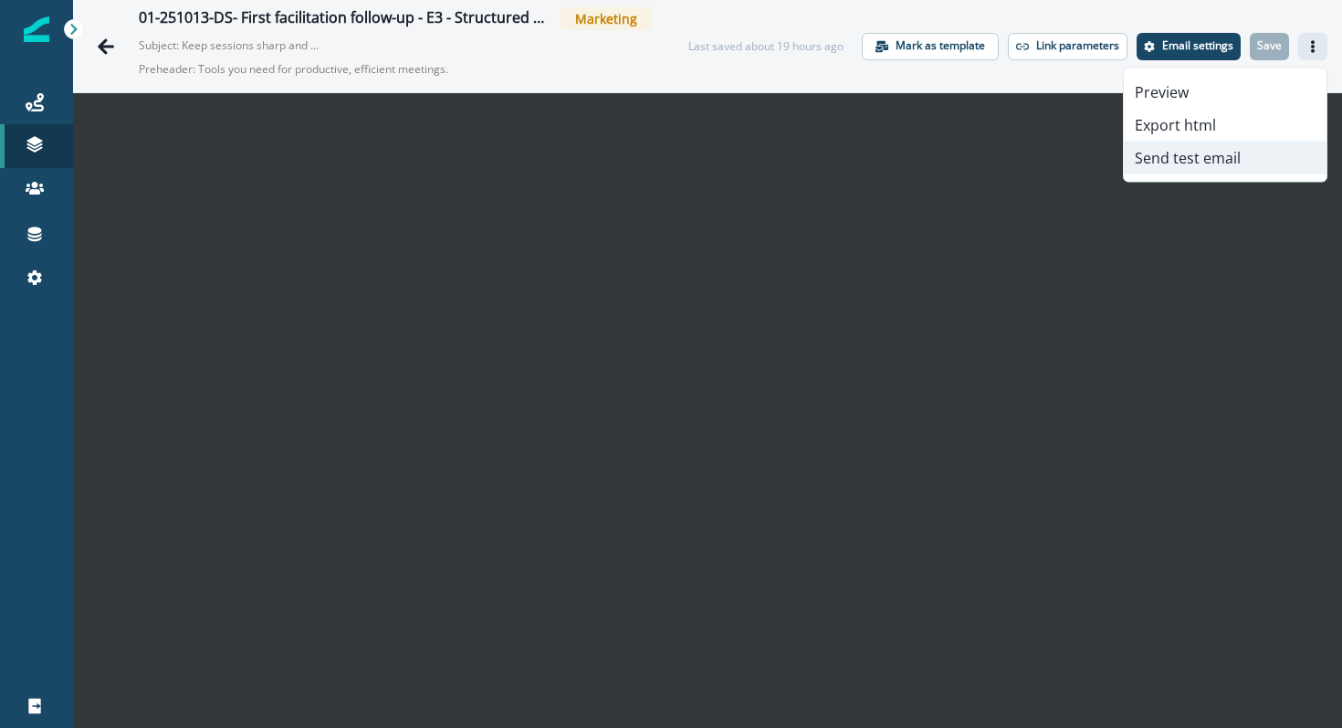
click at [1221, 156] on button "Send test email" at bounding box center [1225, 158] width 203 height 33
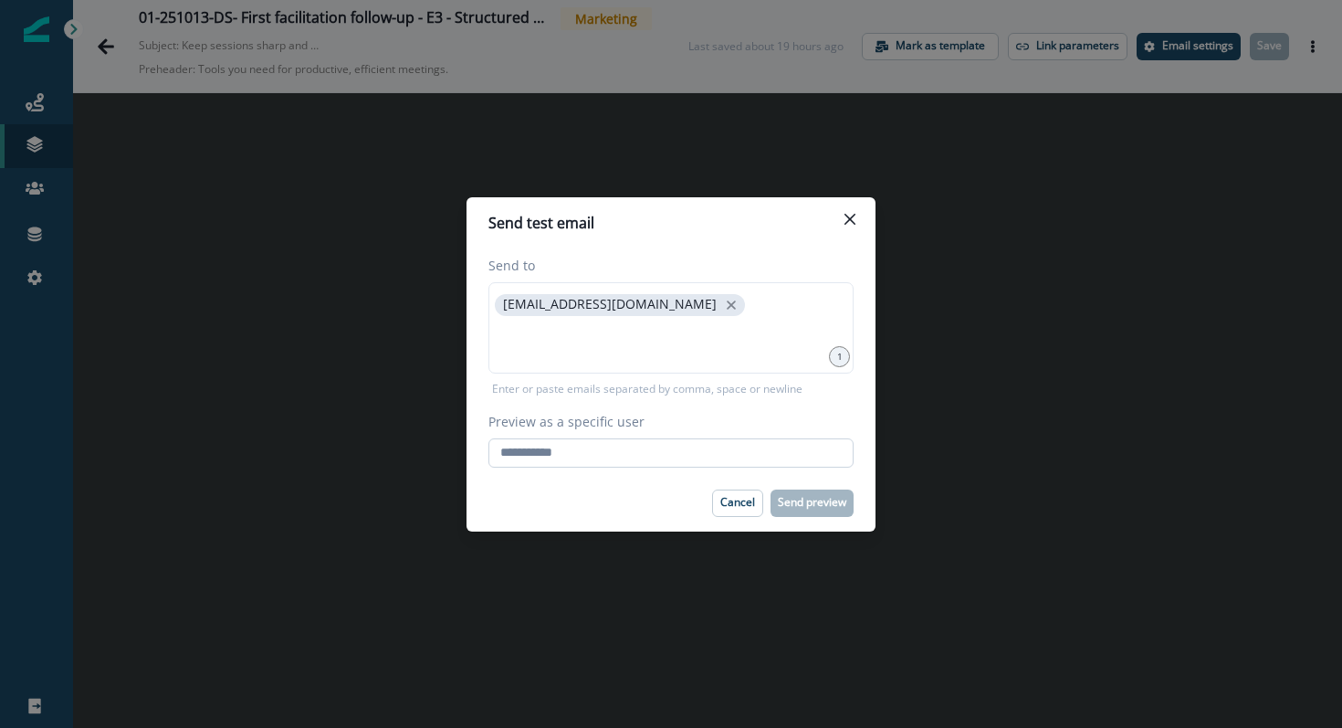
click at [550, 456] on input "Preview as a specific user" at bounding box center [670, 452] width 365 height 29
type input "**********"
click at [593, 490] on div "Cancel Send preview" at bounding box center [670, 502] width 365 height 27
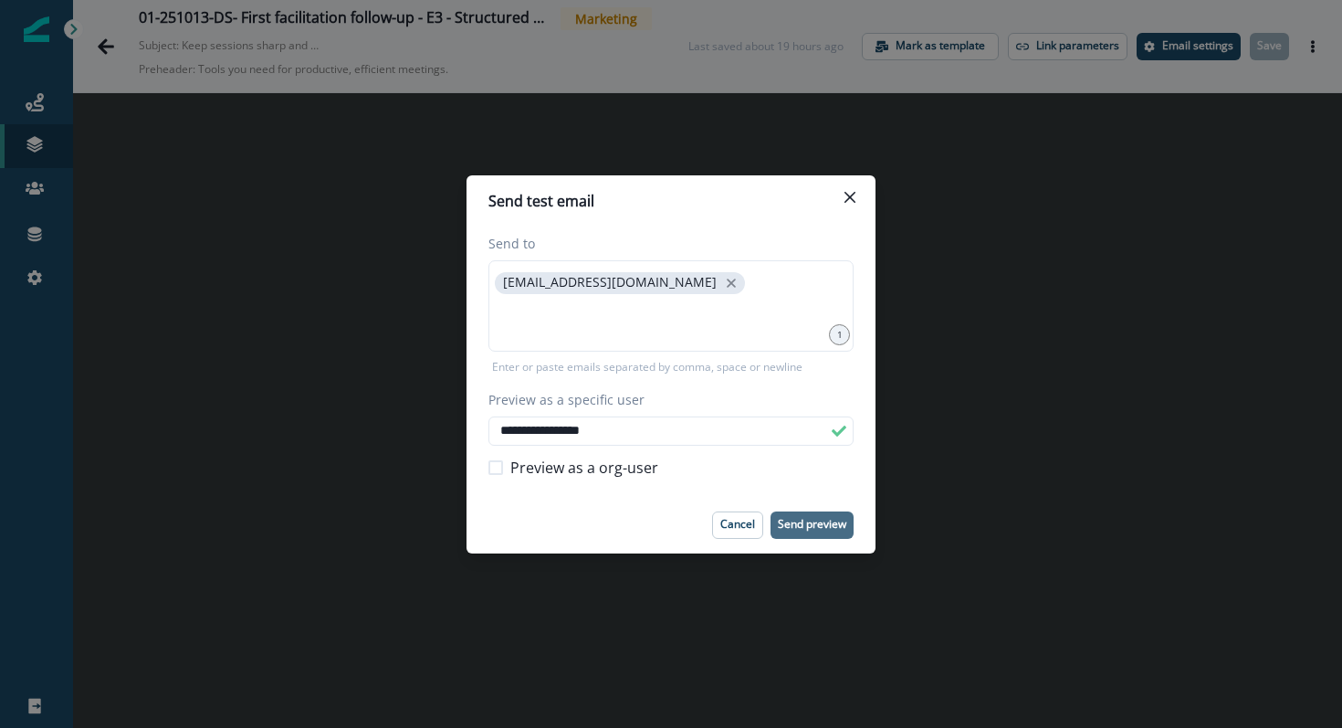
click at [811, 534] on button "Send preview" at bounding box center [812, 524] width 83 height 27
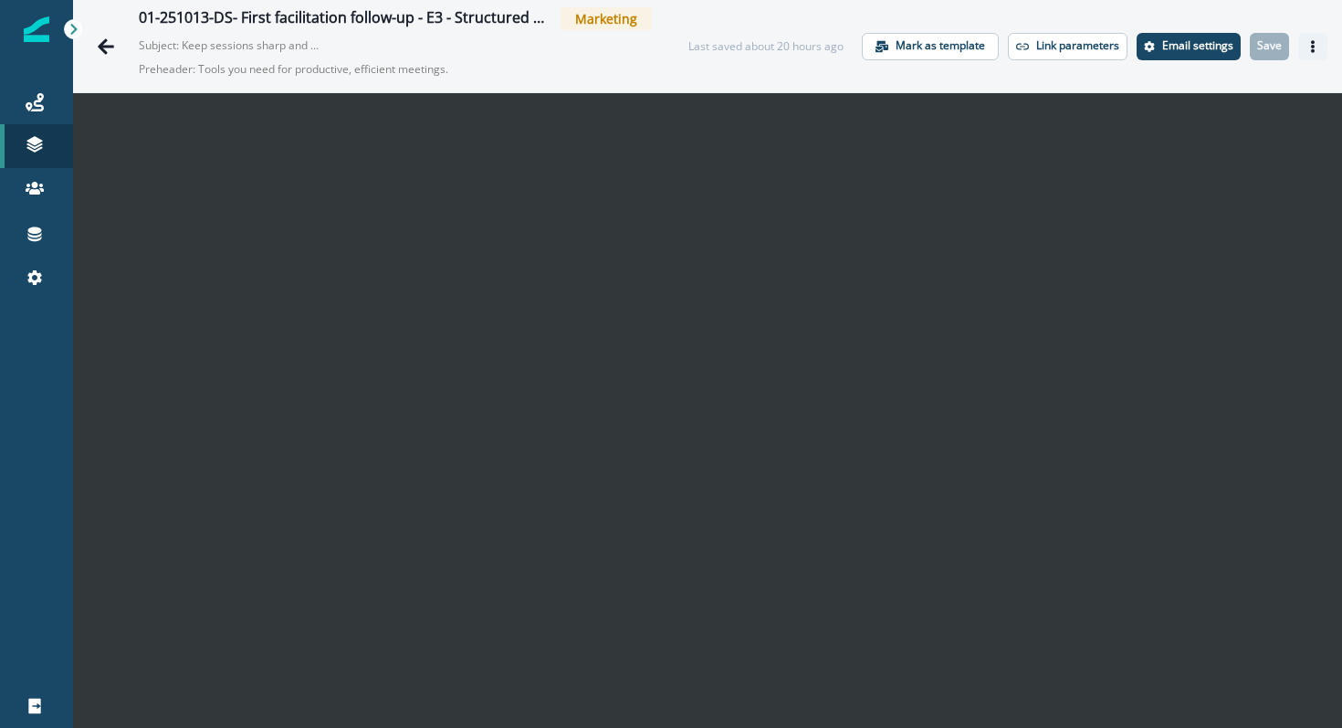
click at [1309, 46] on icon "Actions" at bounding box center [1312, 46] width 13 height 13
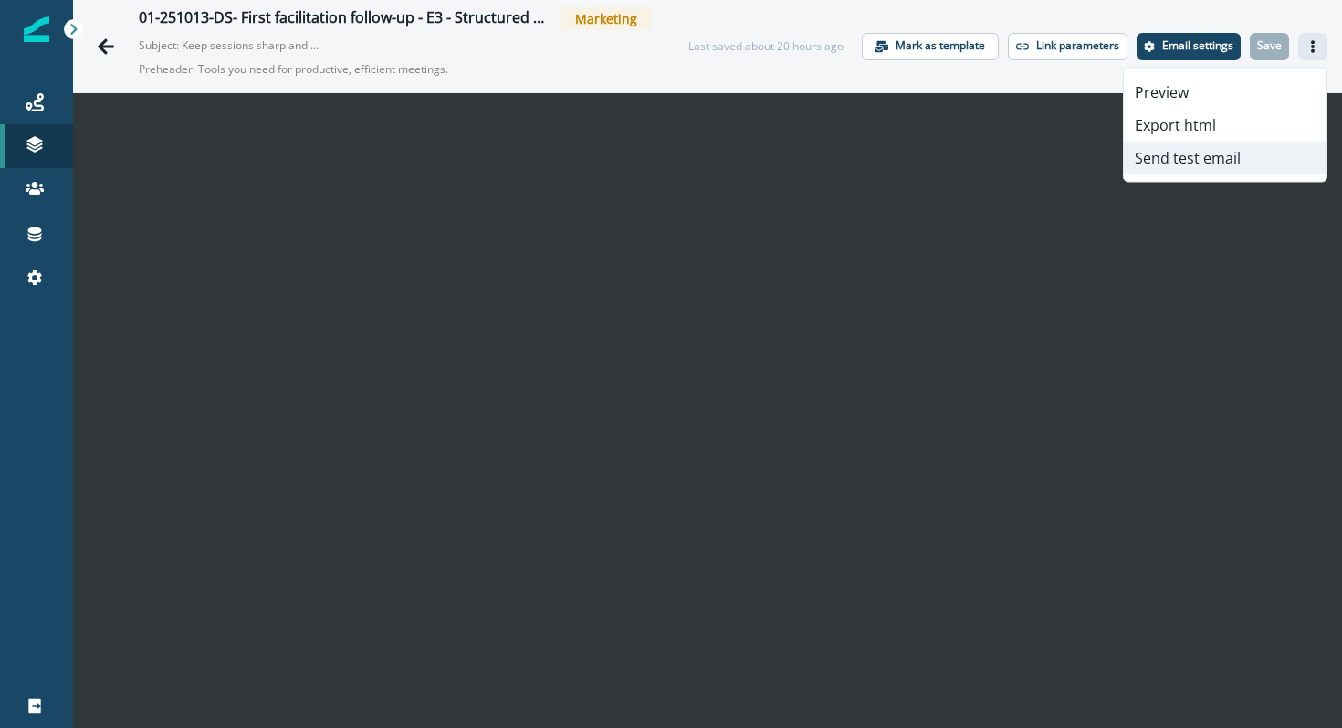
click at [1201, 165] on button "Send test email" at bounding box center [1225, 158] width 203 height 33
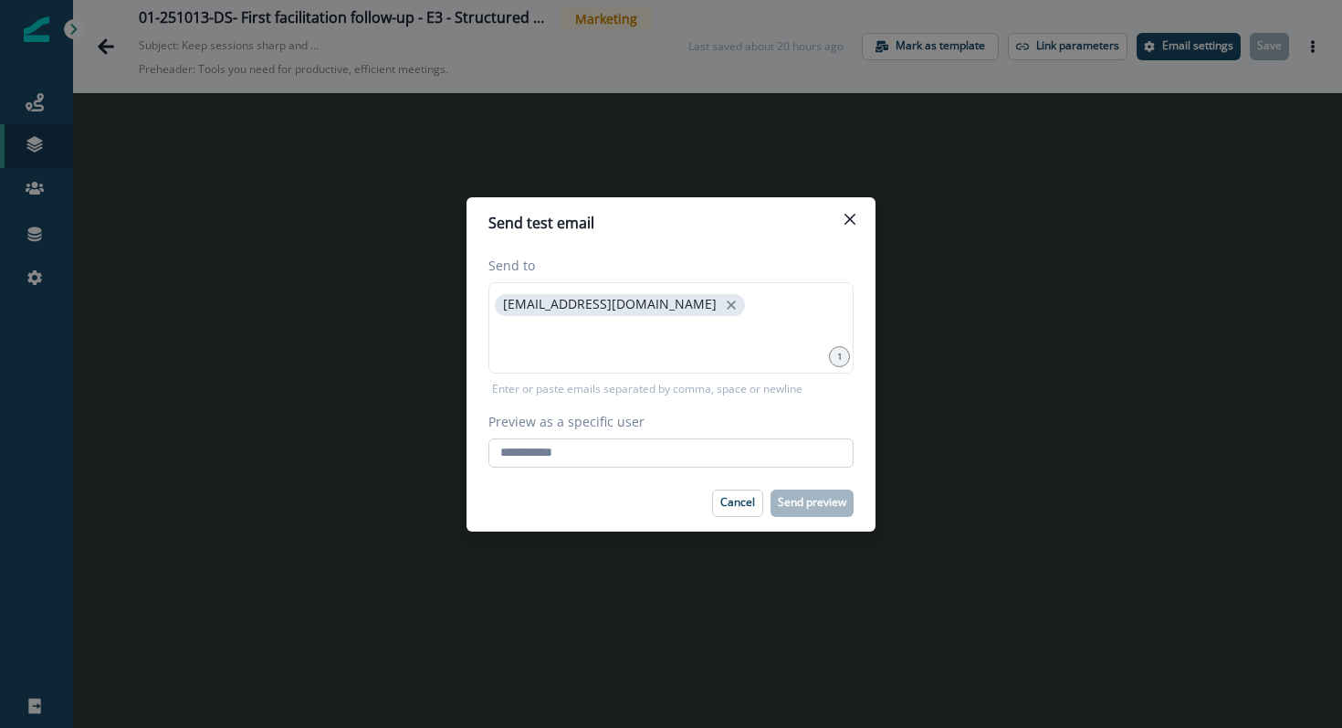
click at [694, 449] on input "Preview as a specific user" at bounding box center [670, 452] width 365 height 29
type input "**********"
click at [656, 498] on div "Cancel Send preview" at bounding box center [670, 502] width 365 height 27
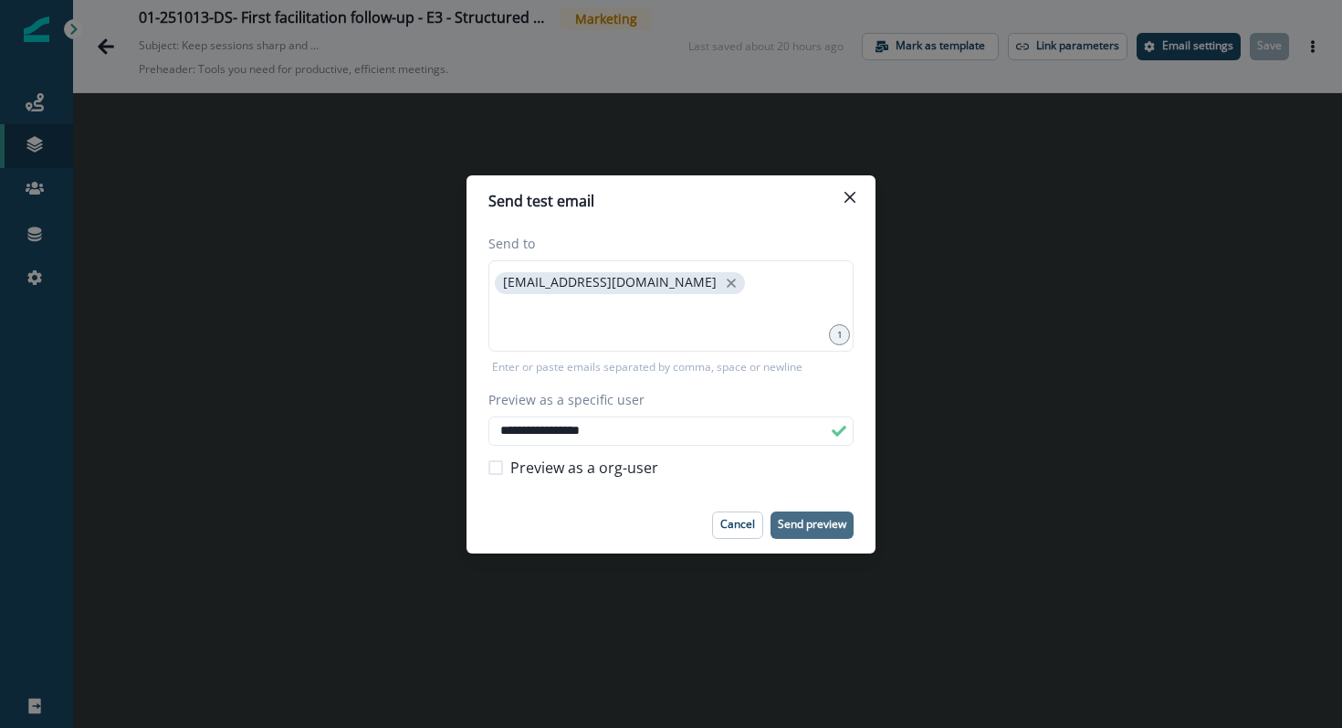
click at [804, 534] on button "Send preview" at bounding box center [812, 524] width 83 height 27
click at [856, 191] on button "Close" at bounding box center [849, 197] width 29 height 29
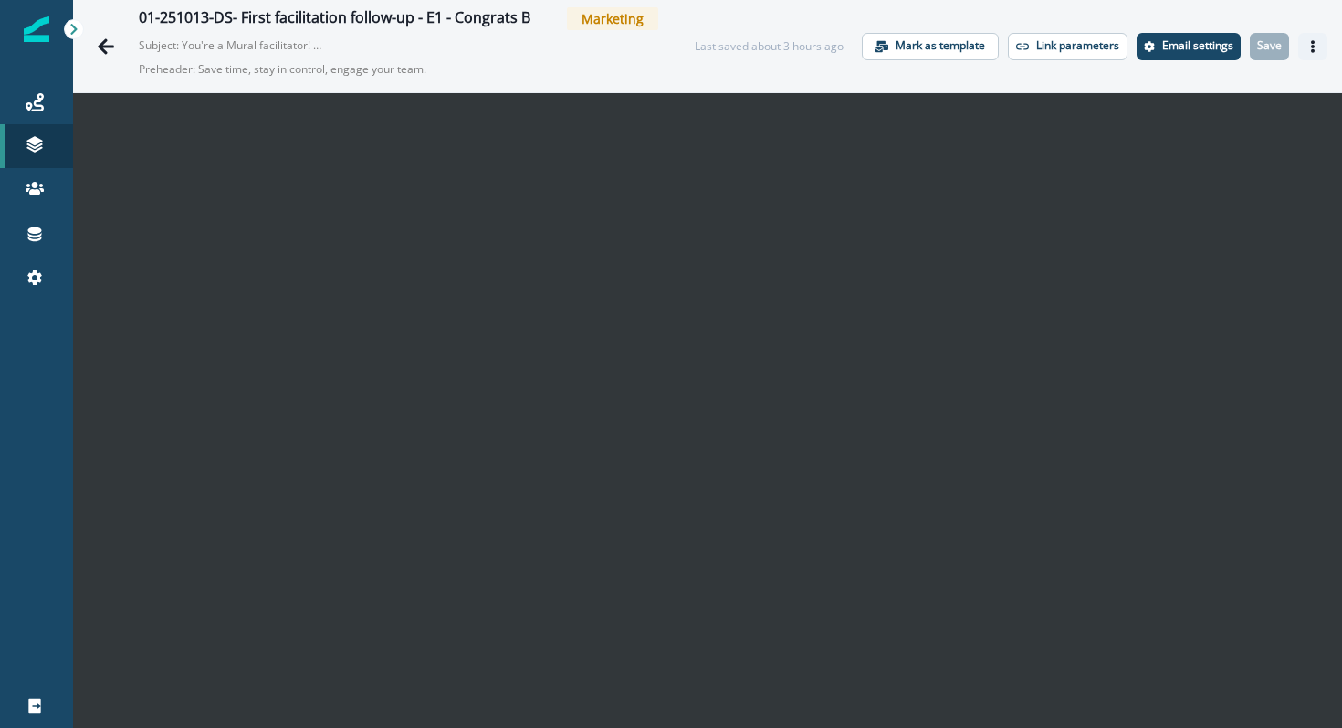
click at [1316, 47] on icon "Actions" at bounding box center [1312, 46] width 13 height 13
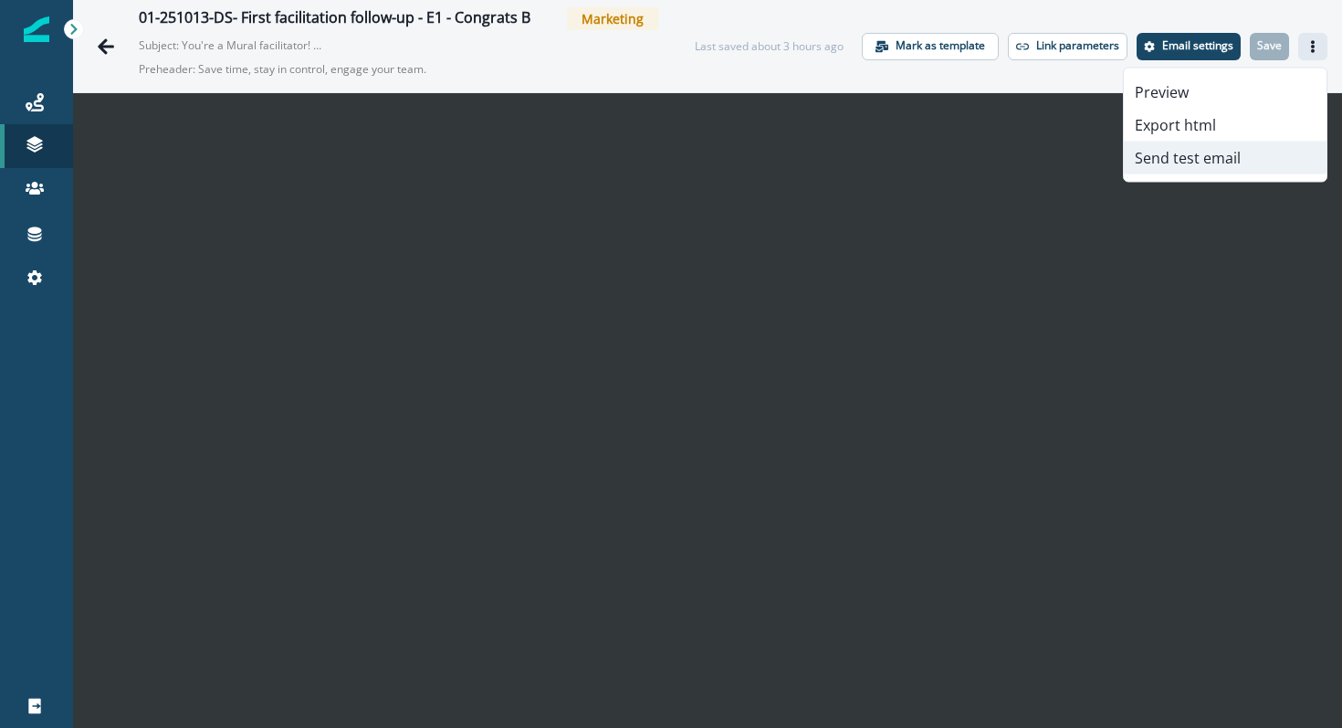
click at [1209, 162] on button "Send test email" at bounding box center [1225, 158] width 203 height 33
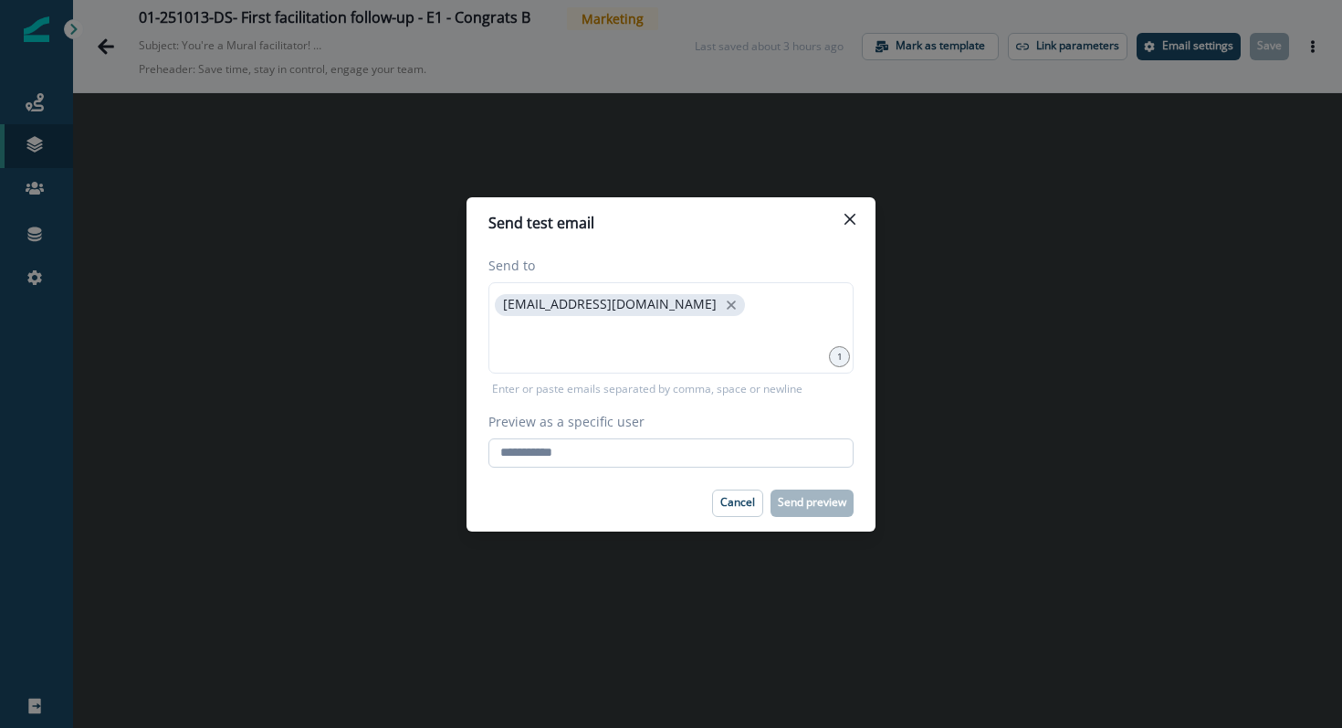
click at [705, 449] on input "Preview as a specific user" at bounding box center [670, 452] width 365 height 29
type input "**********"
click at [637, 501] on div "Cancel Send preview" at bounding box center [670, 502] width 365 height 27
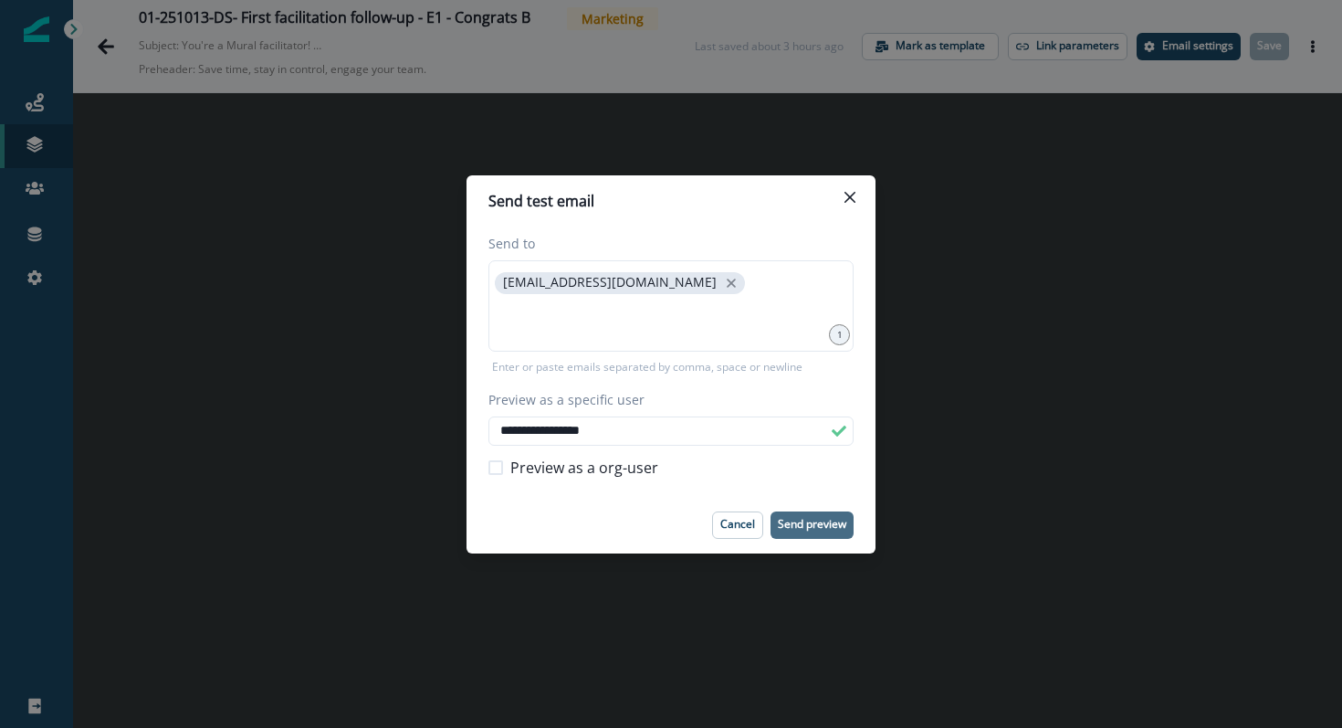
click at [788, 528] on p "Send preview" at bounding box center [812, 524] width 68 height 13
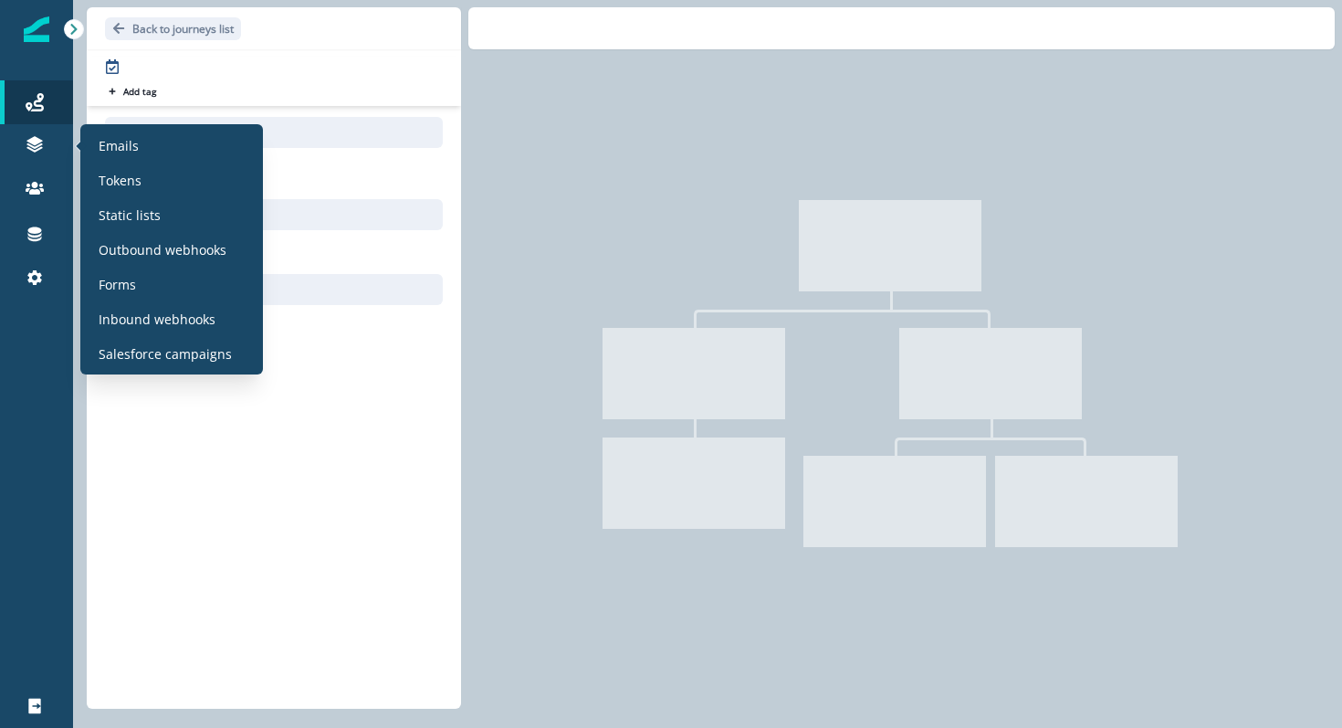
click at [0, 0] on icon at bounding box center [0, 0] width 0 height 0
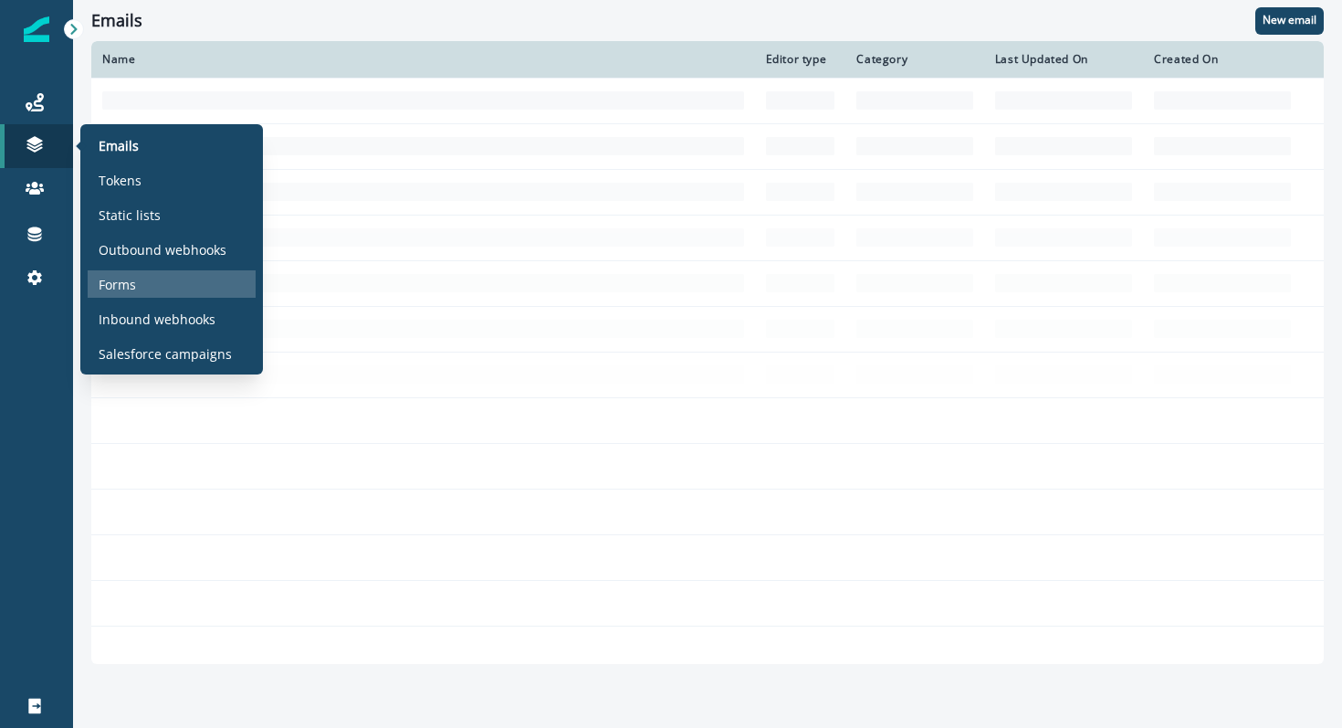
click at [124, 283] on p "Forms" at bounding box center [117, 284] width 37 height 19
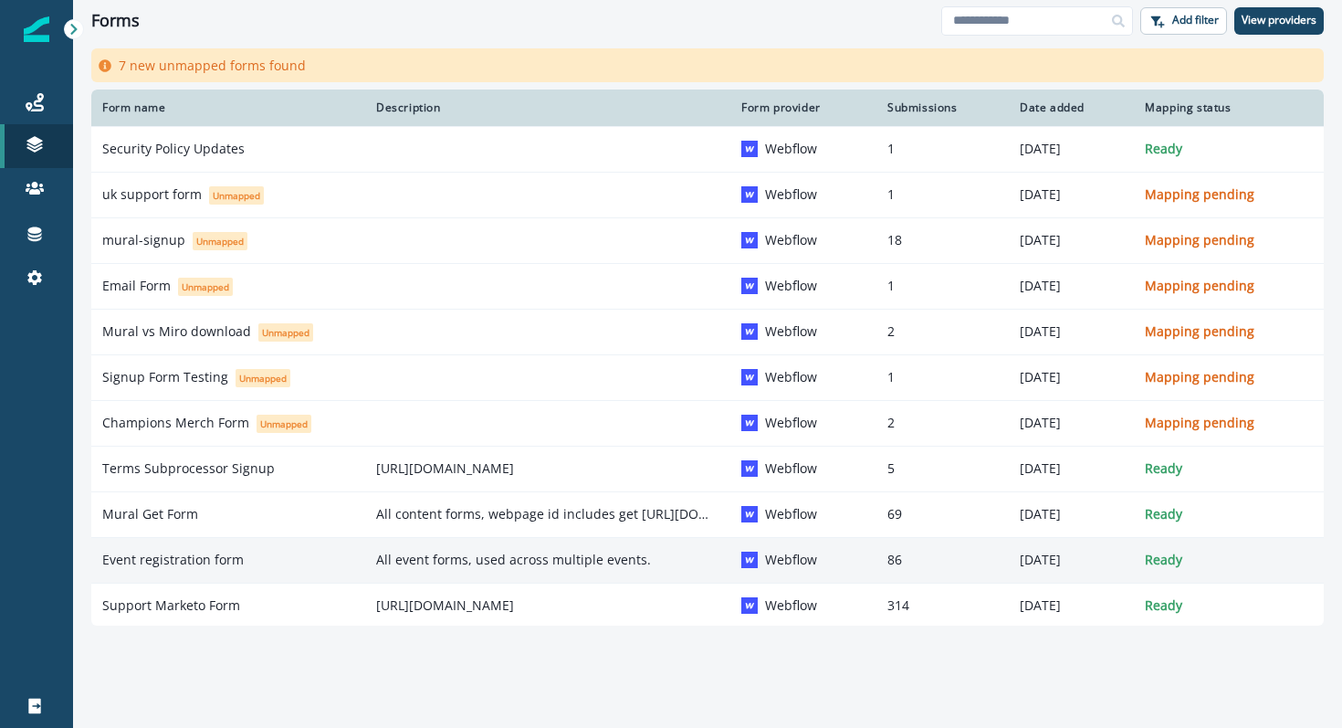
click at [215, 551] on p "Event registration form" at bounding box center [173, 560] width 142 height 18
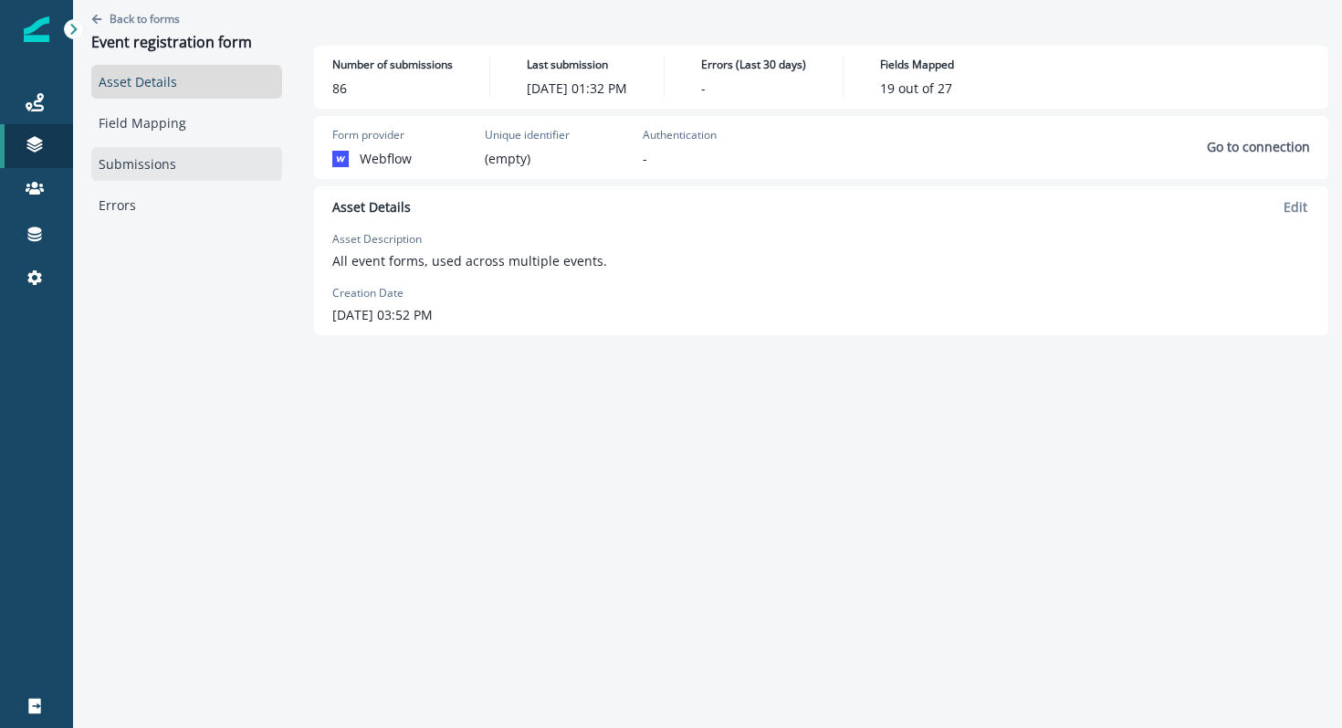
click at [133, 160] on link "Submissions" at bounding box center [186, 164] width 191 height 34
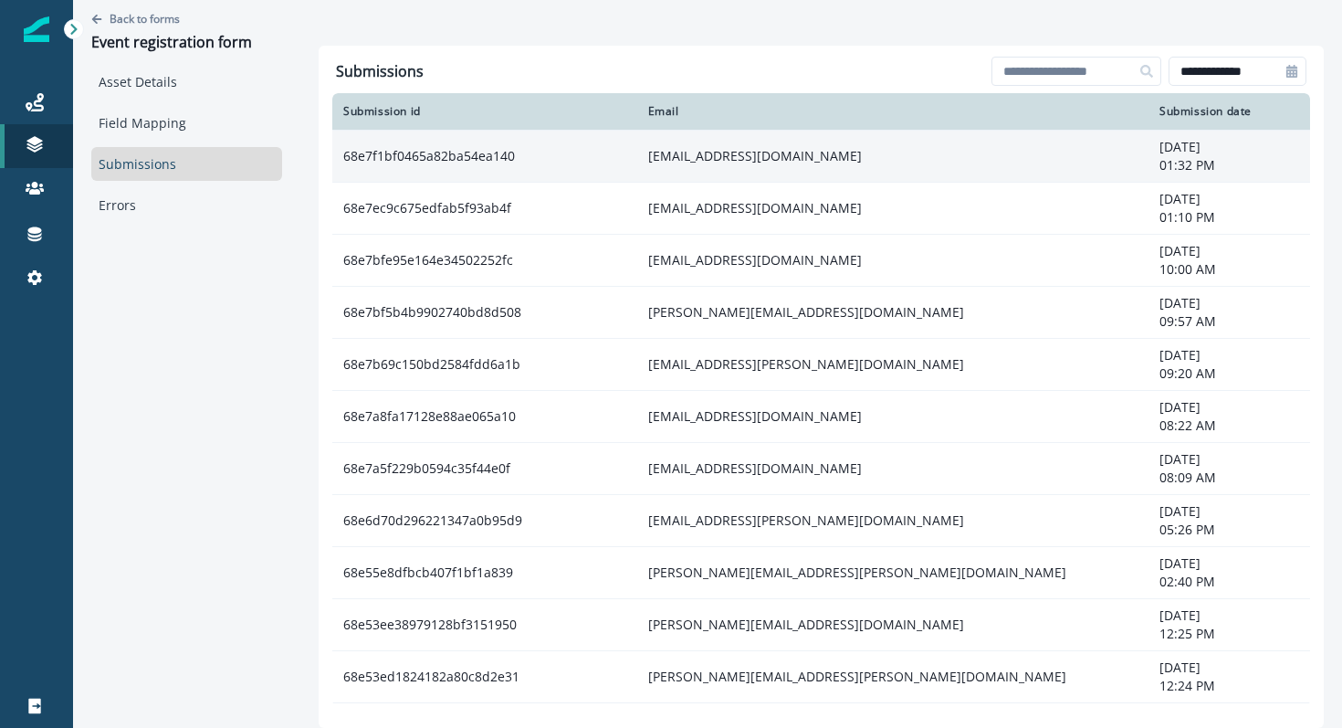
click at [543, 162] on td "68e7f1bf0465a82ba54ea140" at bounding box center [484, 156] width 305 height 52
